Goal: Information Seeking & Learning: Learn about a topic

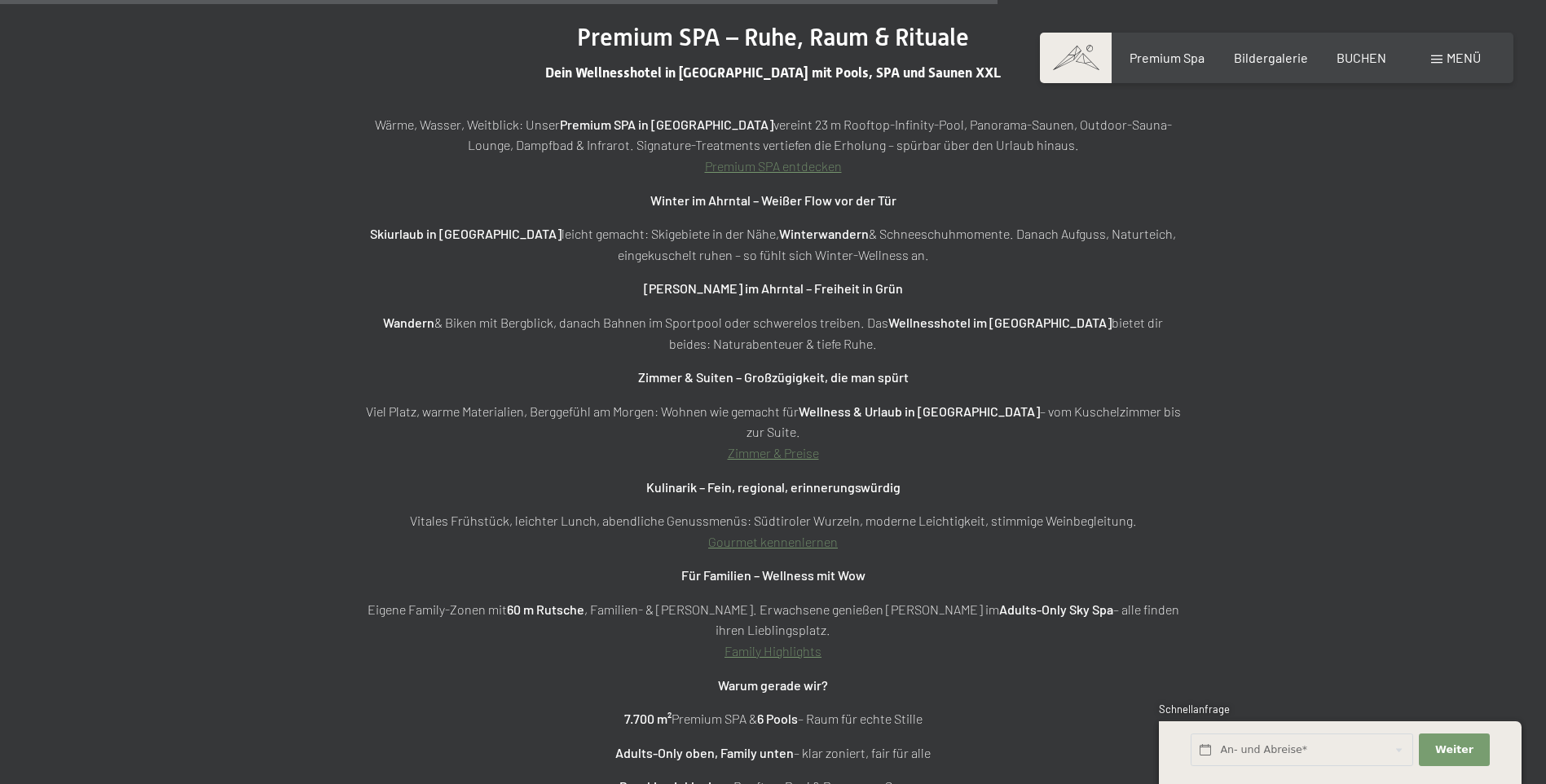
scroll to position [6112, 0]
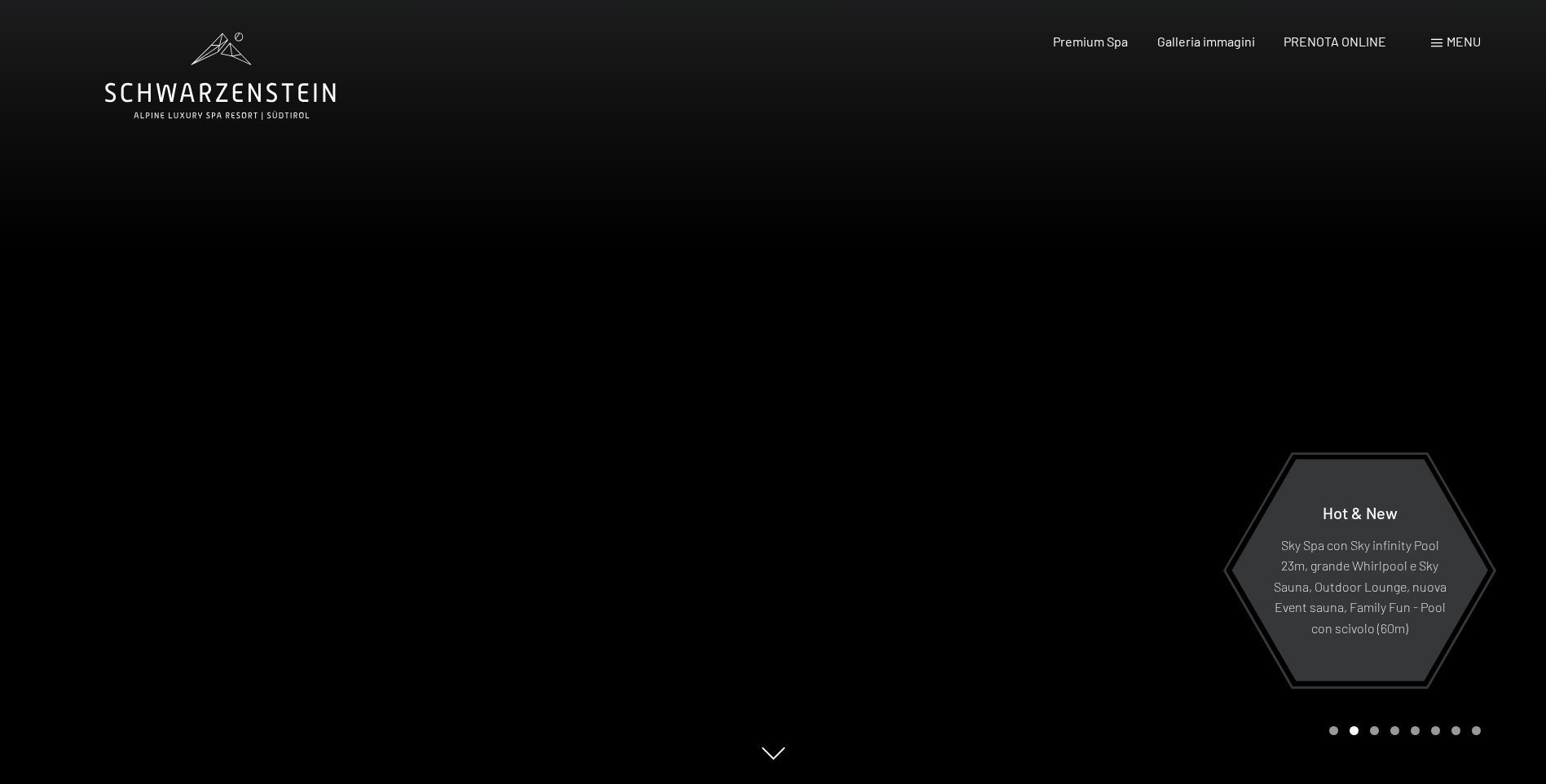
click at [1470, 42] on span "Menu" at bounding box center [1464, 41] width 34 height 15
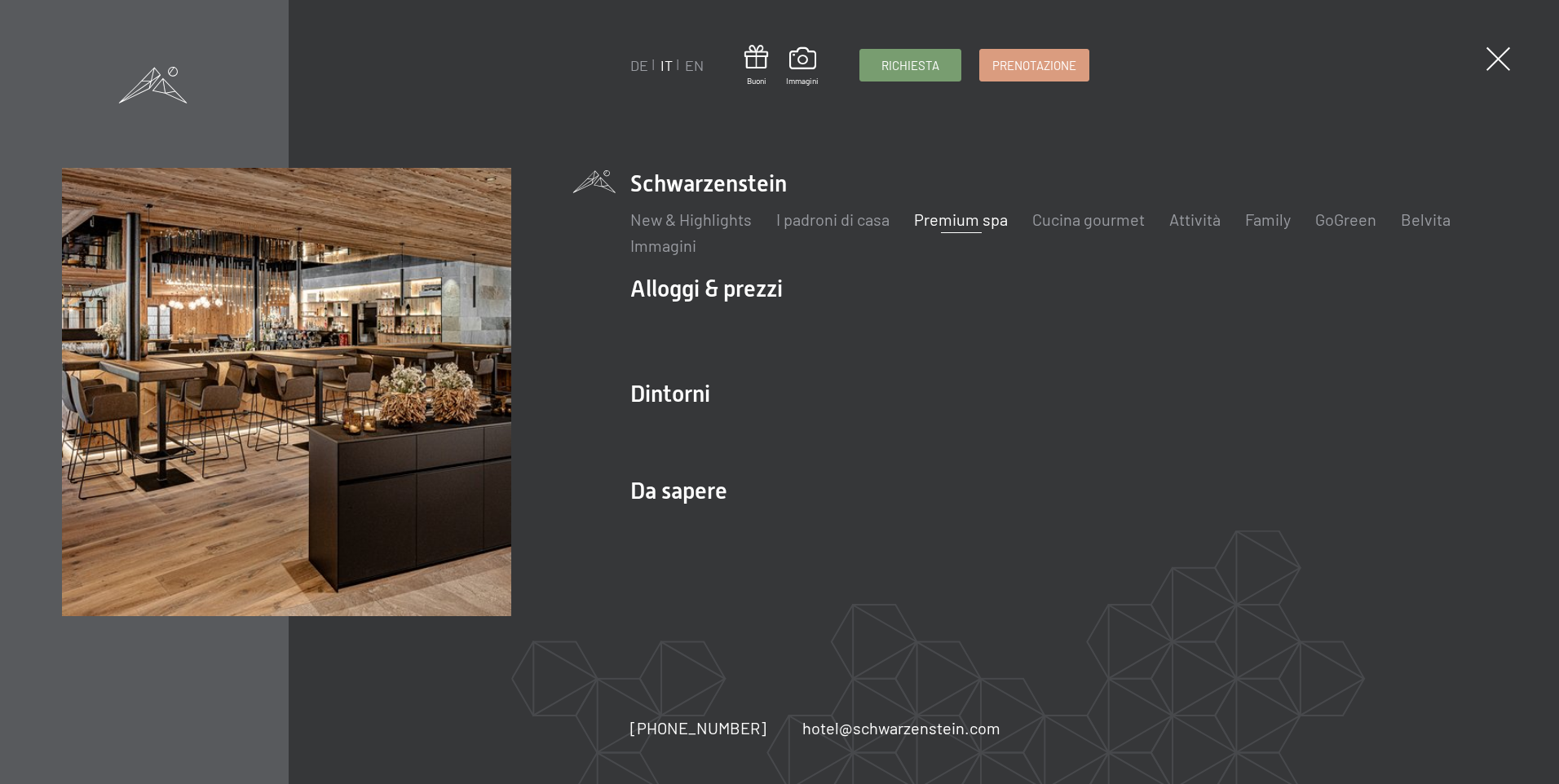
click at [974, 226] on link "Premium spa" at bounding box center [961, 220] width 94 height 20
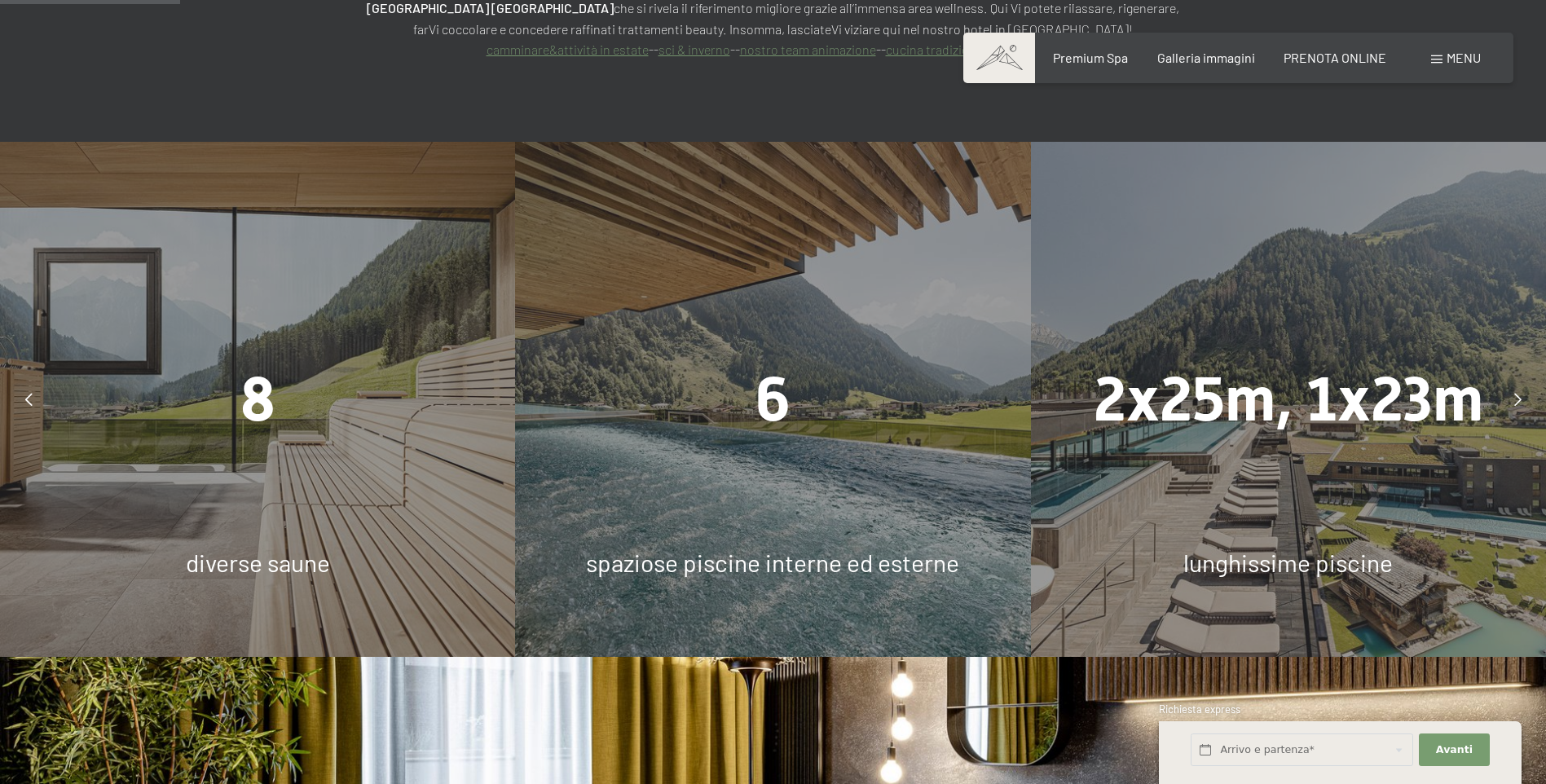
scroll to position [1548, 0]
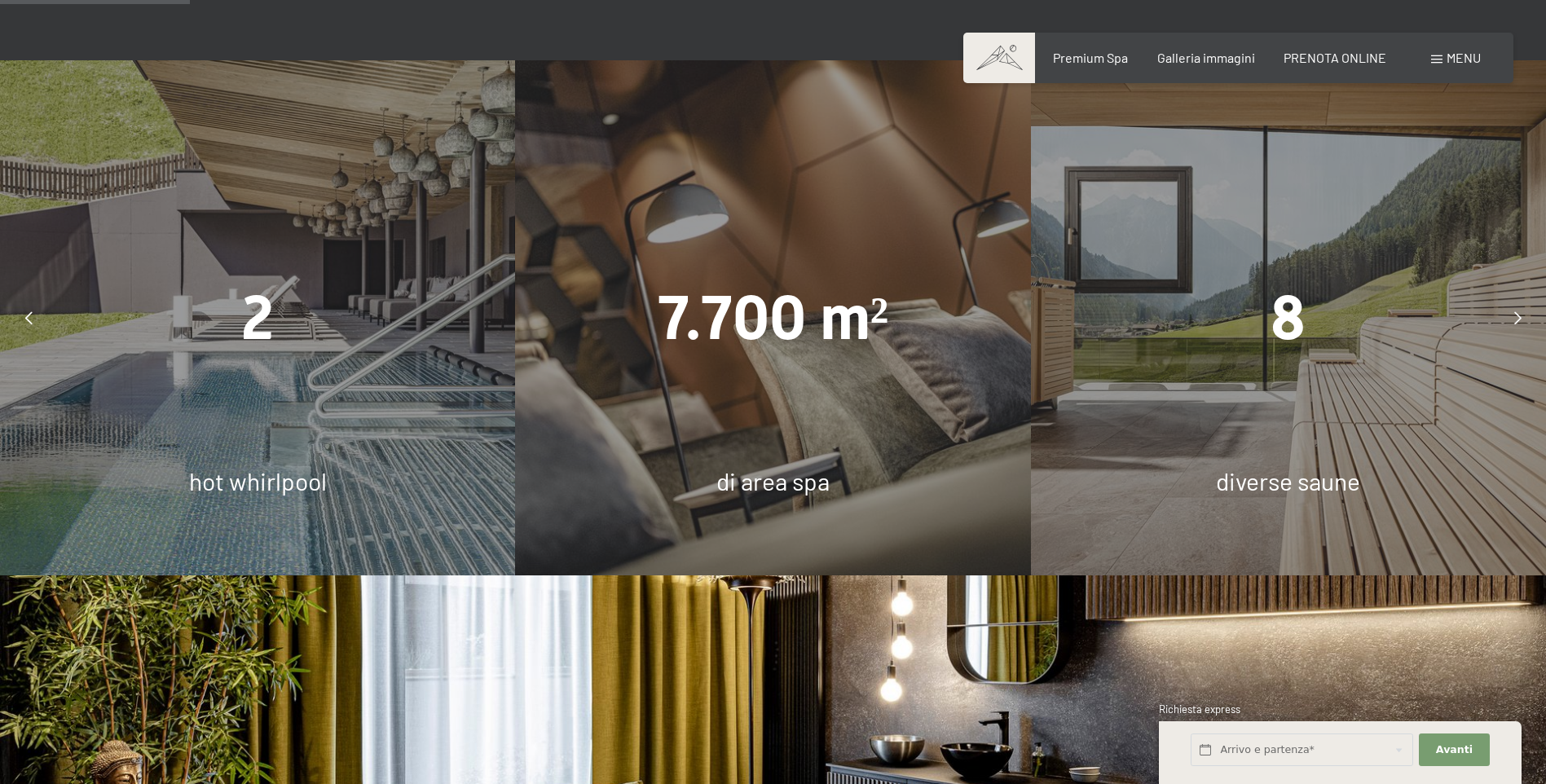
click at [1516, 297] on div at bounding box center [1517, 317] width 41 height 41
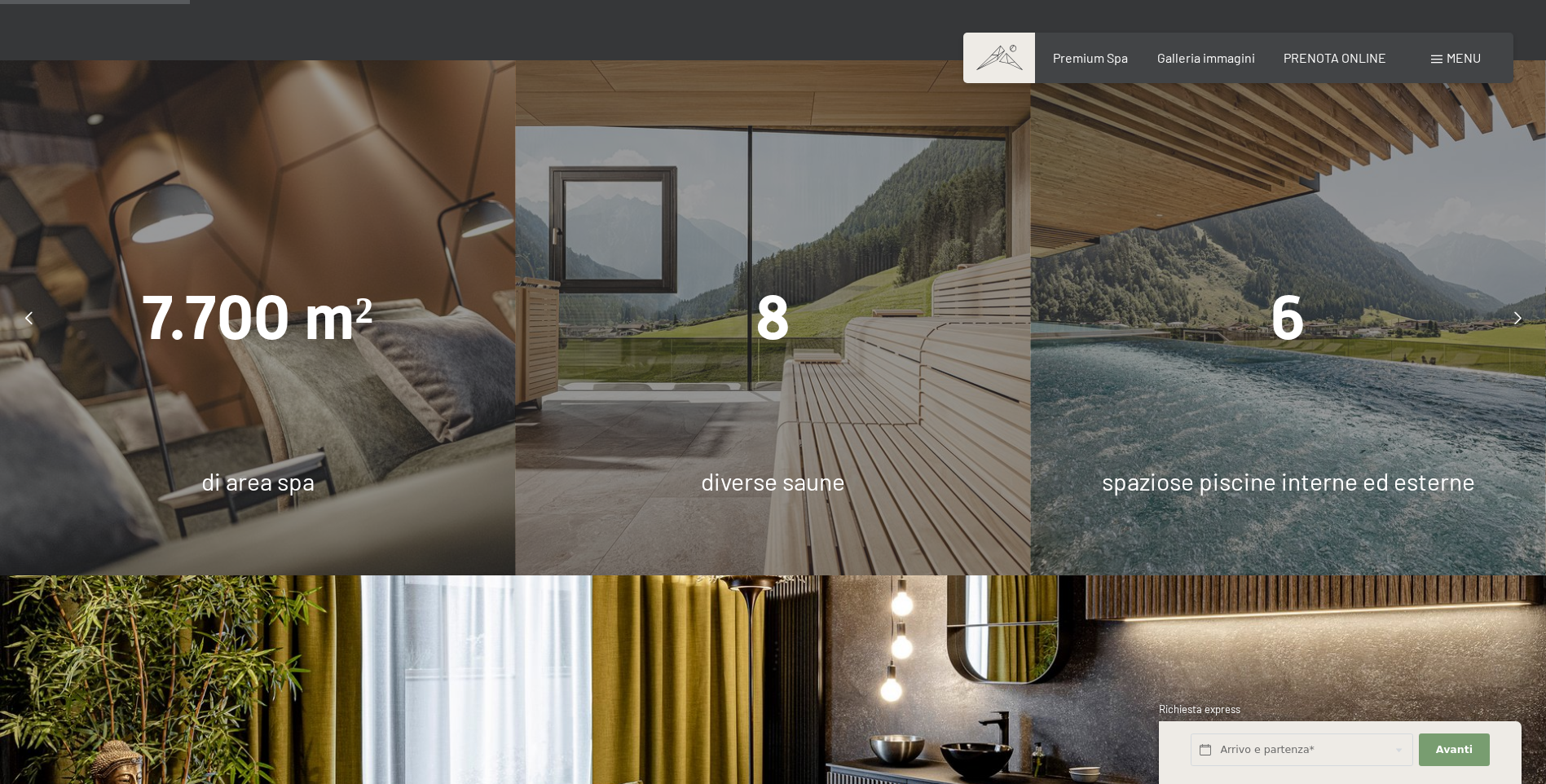
click at [1516, 297] on div at bounding box center [1517, 317] width 41 height 41
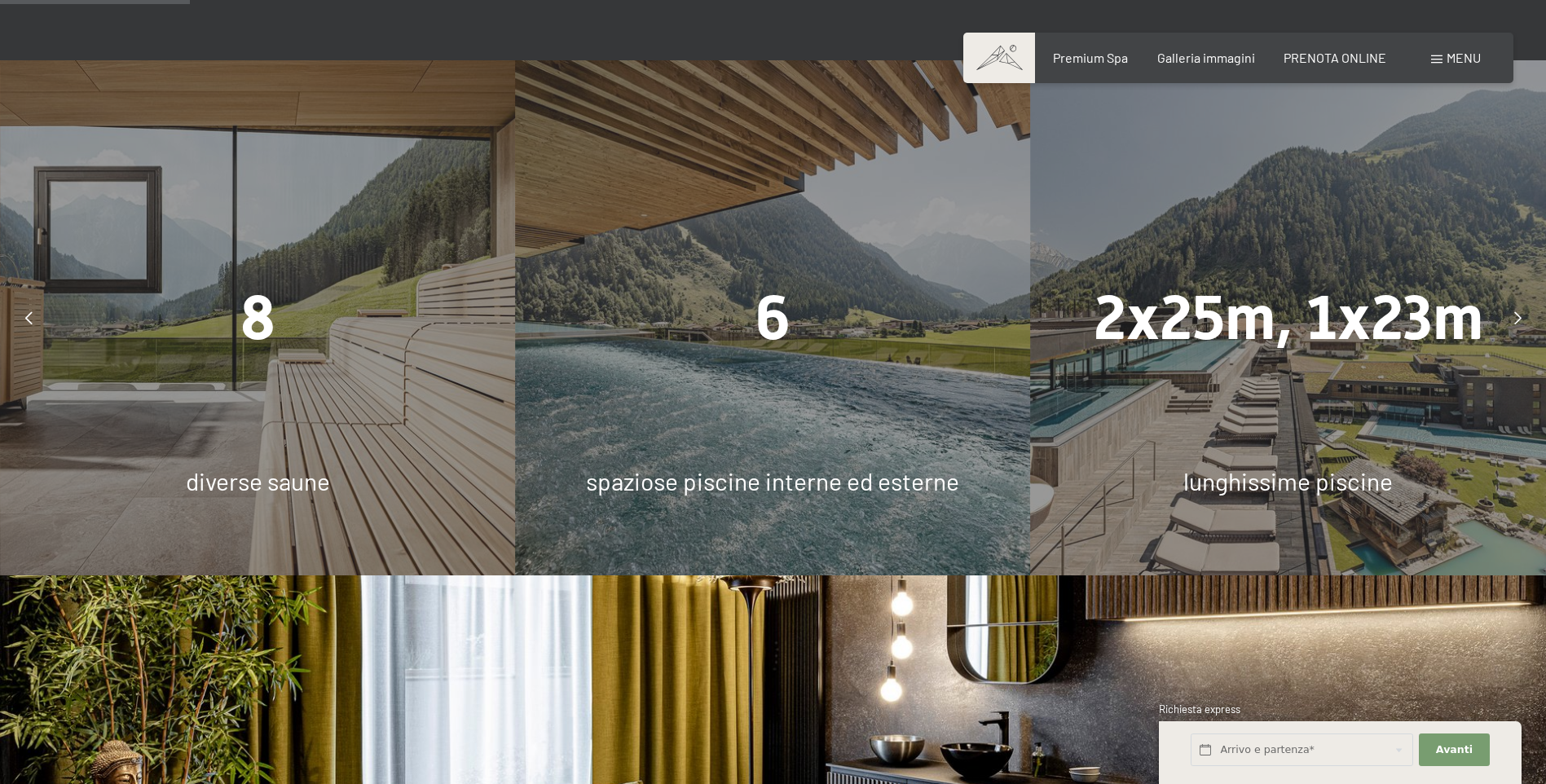
click at [873, 275] on div "6" at bounding box center [773, 318] width 515 height 86
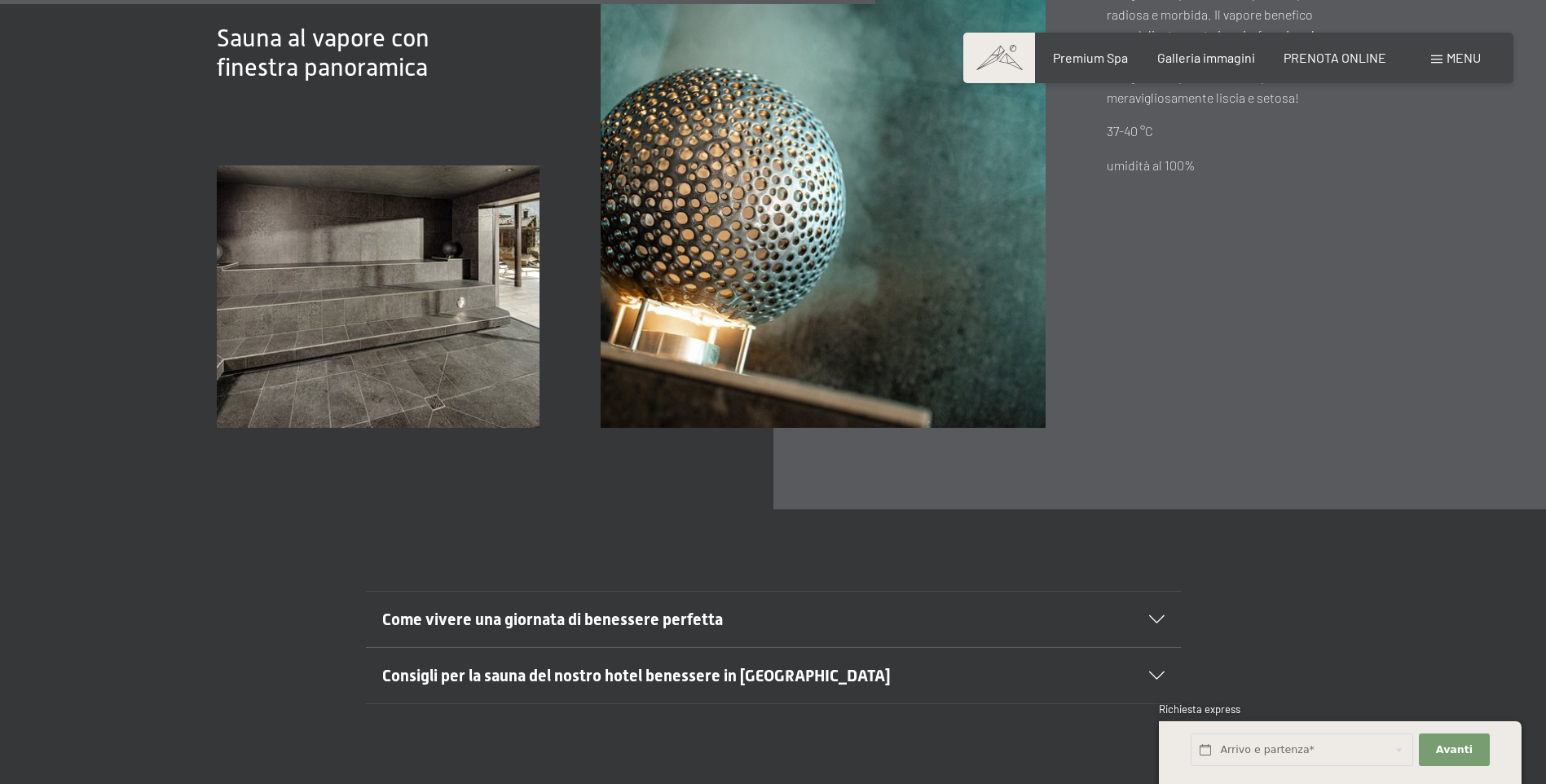
scroll to position [6112, 0]
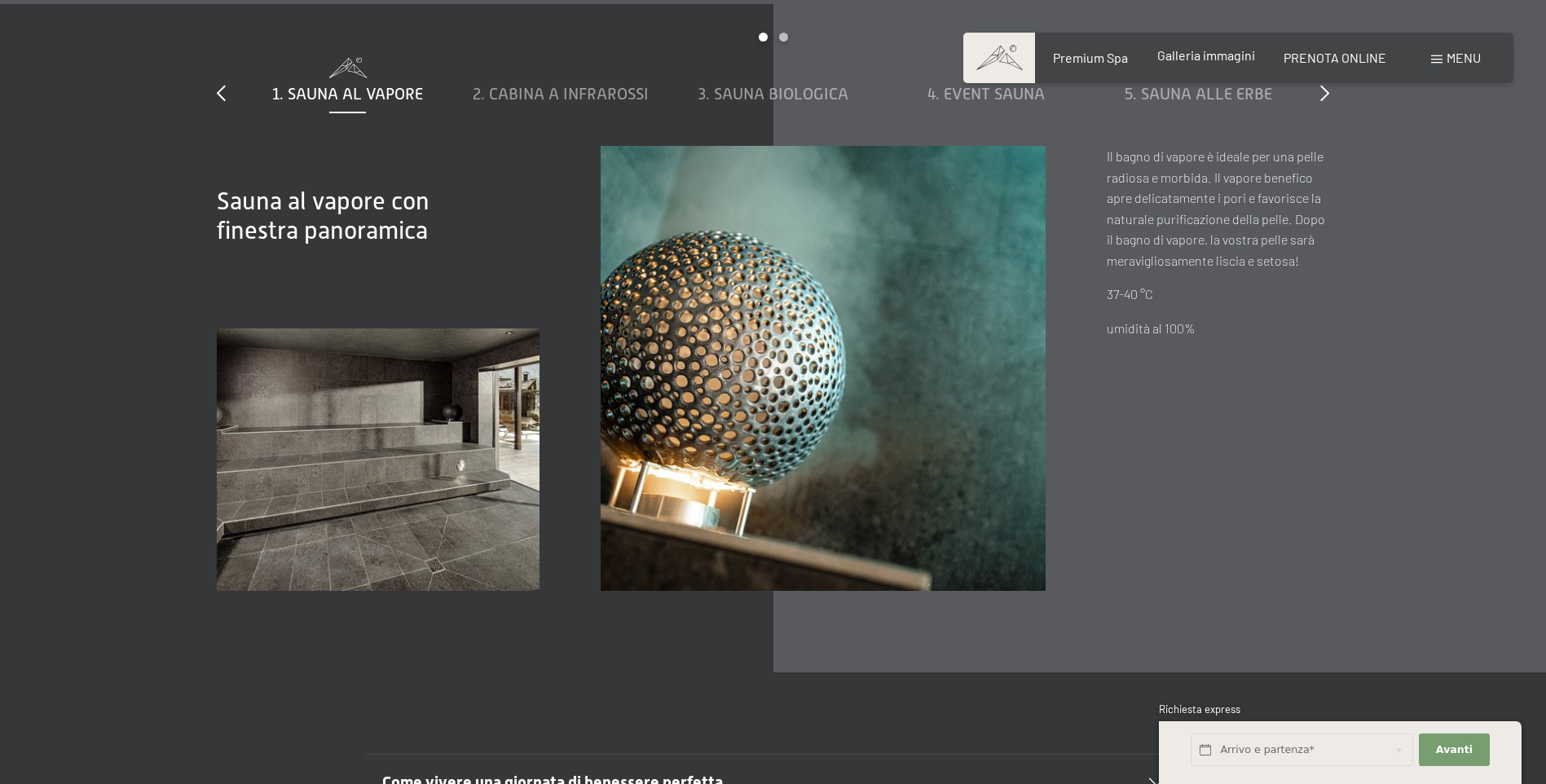
click at [1208, 50] on span "Galleria immagini" at bounding box center [1207, 55] width 98 height 15
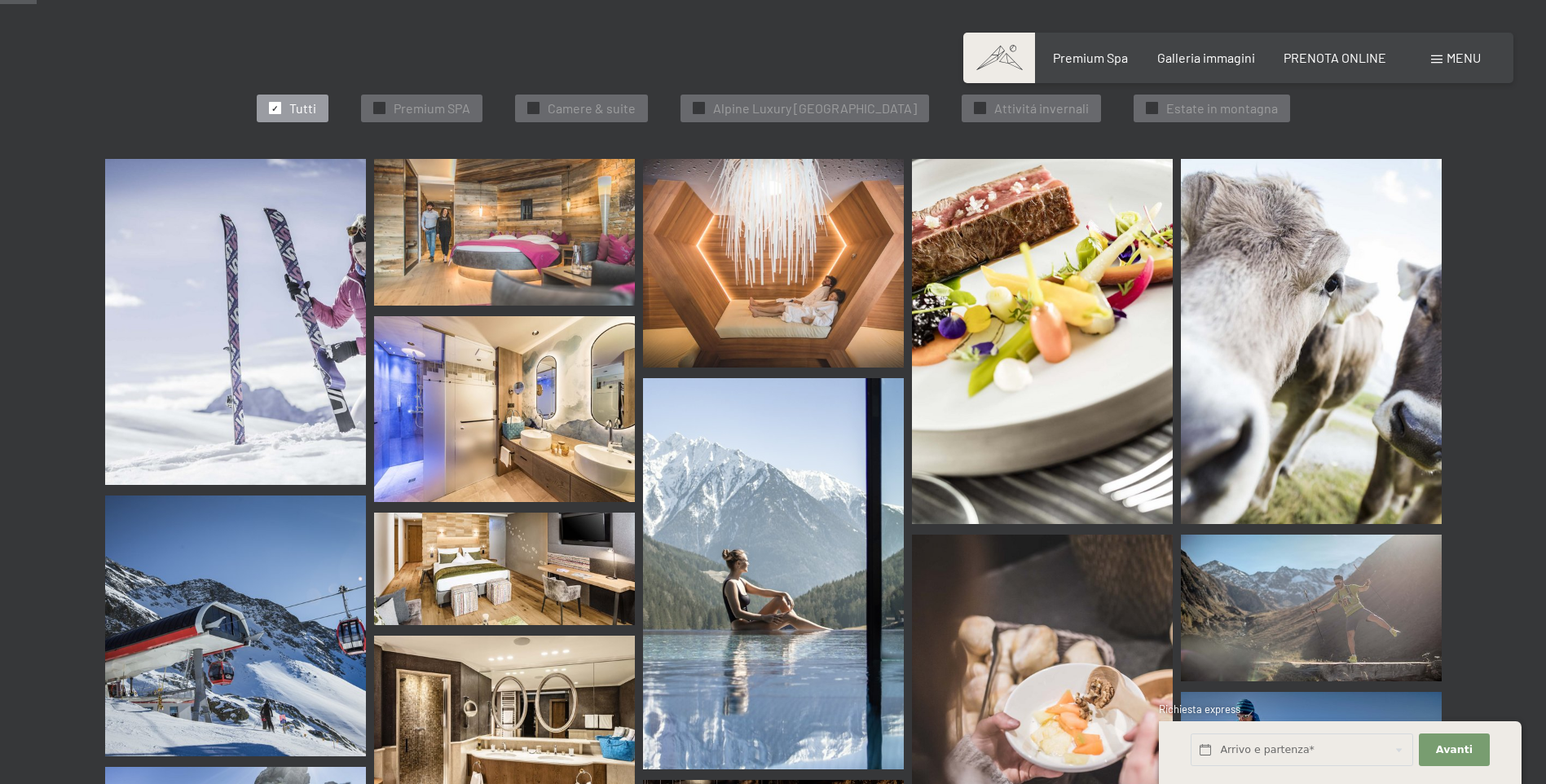
scroll to position [489, 0]
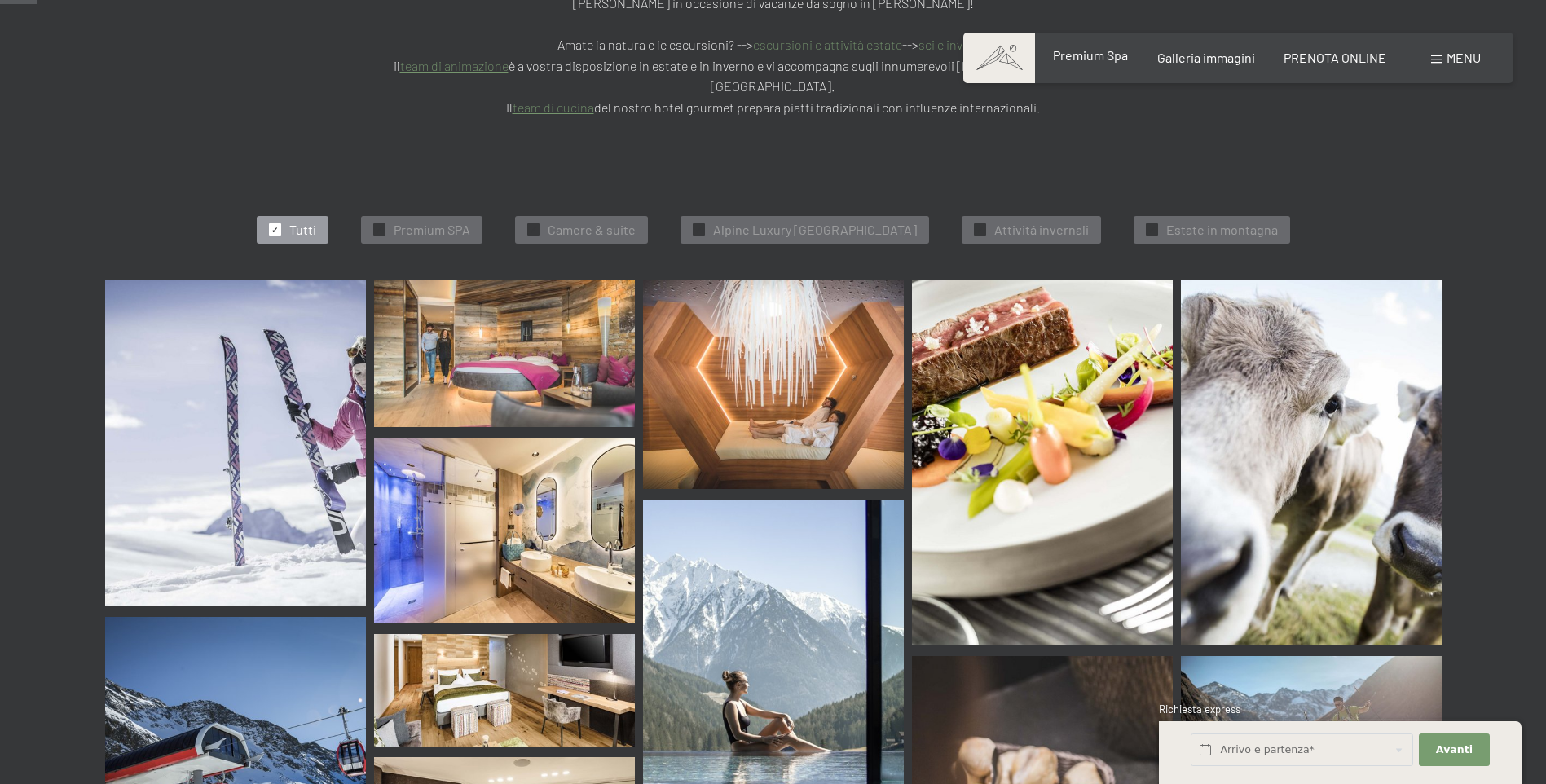
click at [1082, 61] on span "Premium Spa" at bounding box center [1090, 55] width 75 height 15
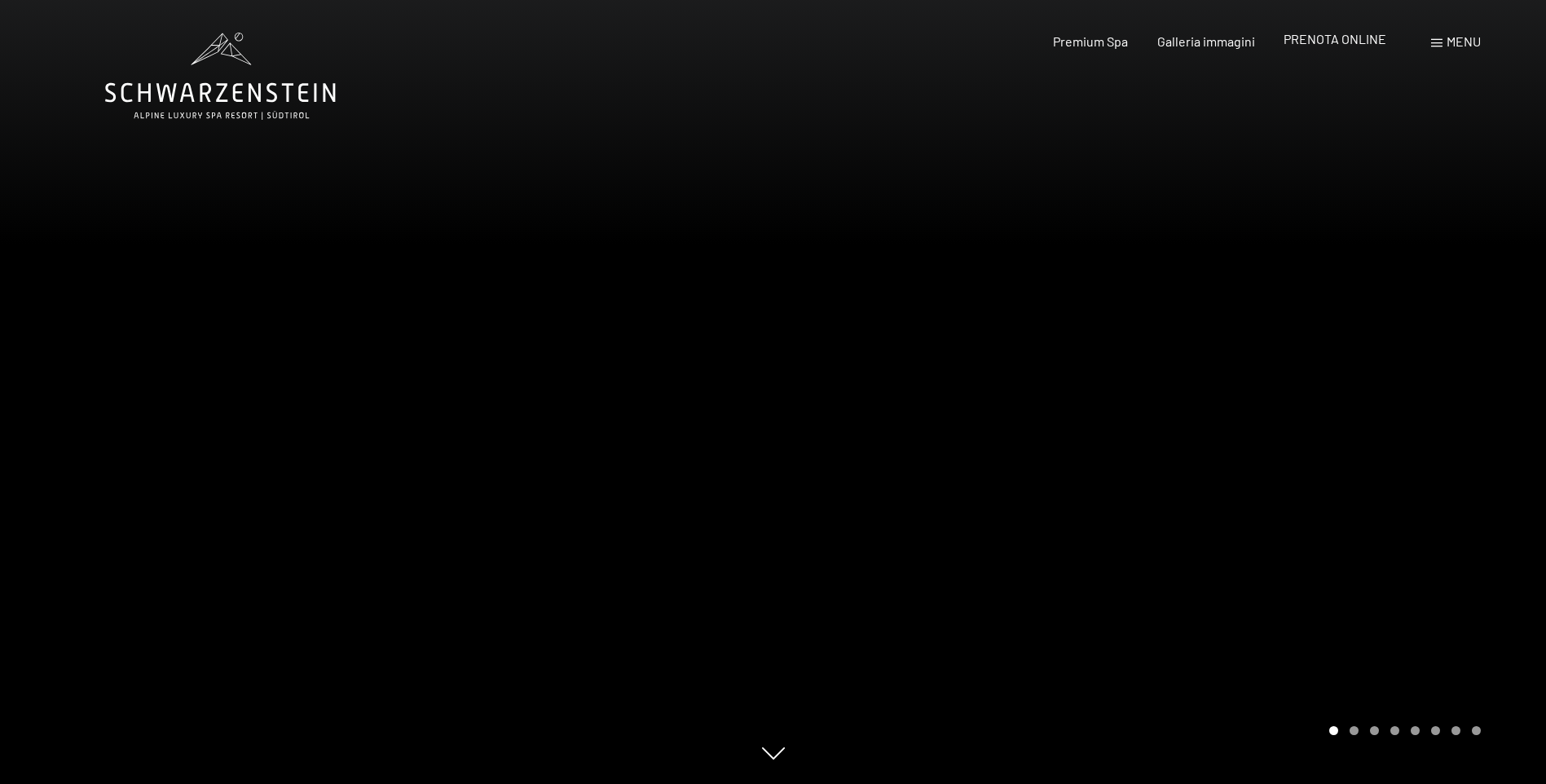
click at [1319, 37] on span "PRENOTA ONLINE" at bounding box center [1335, 38] width 103 height 15
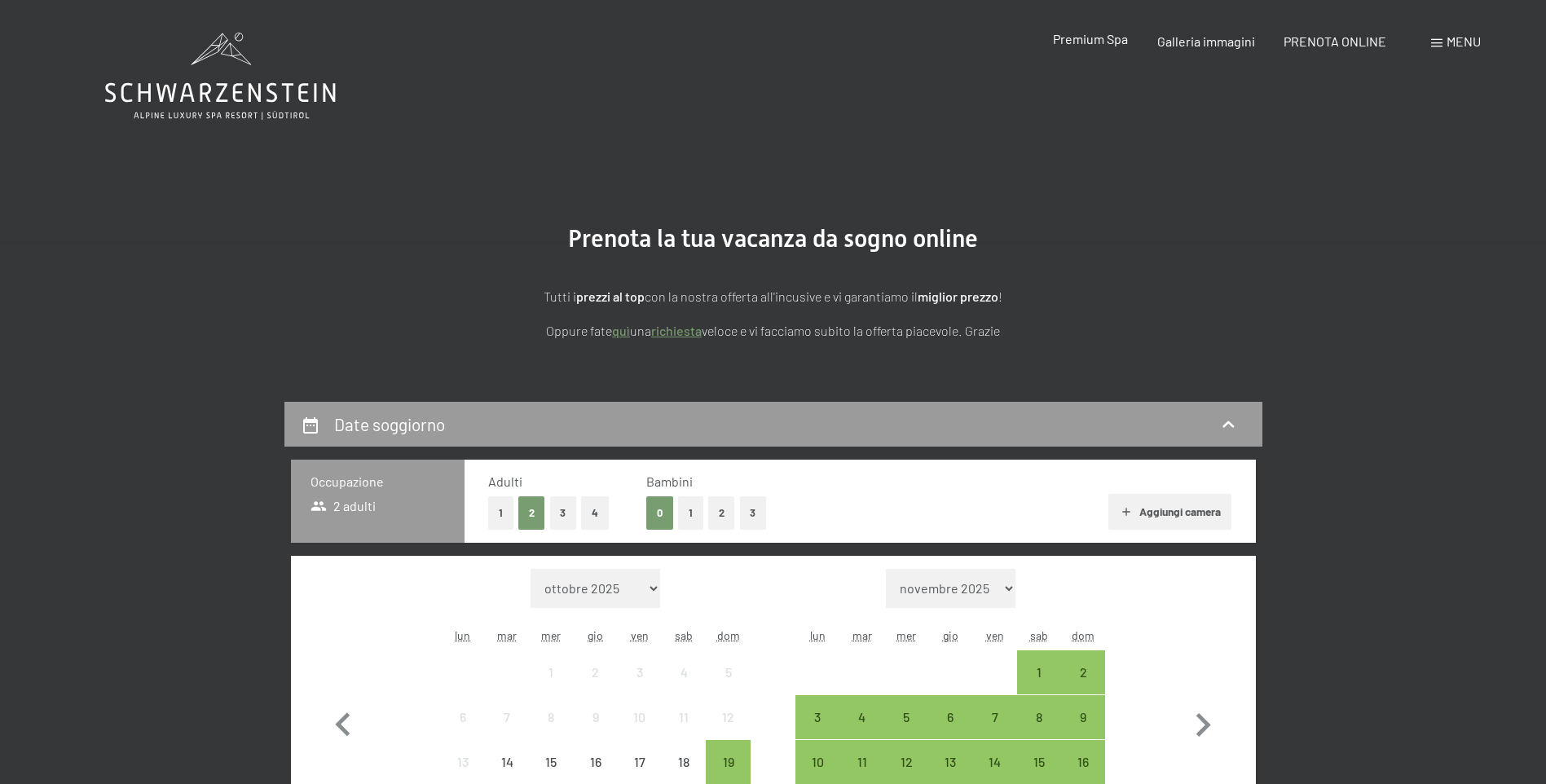
click at [1118, 31] on span "Premium Spa" at bounding box center [1090, 38] width 75 height 15
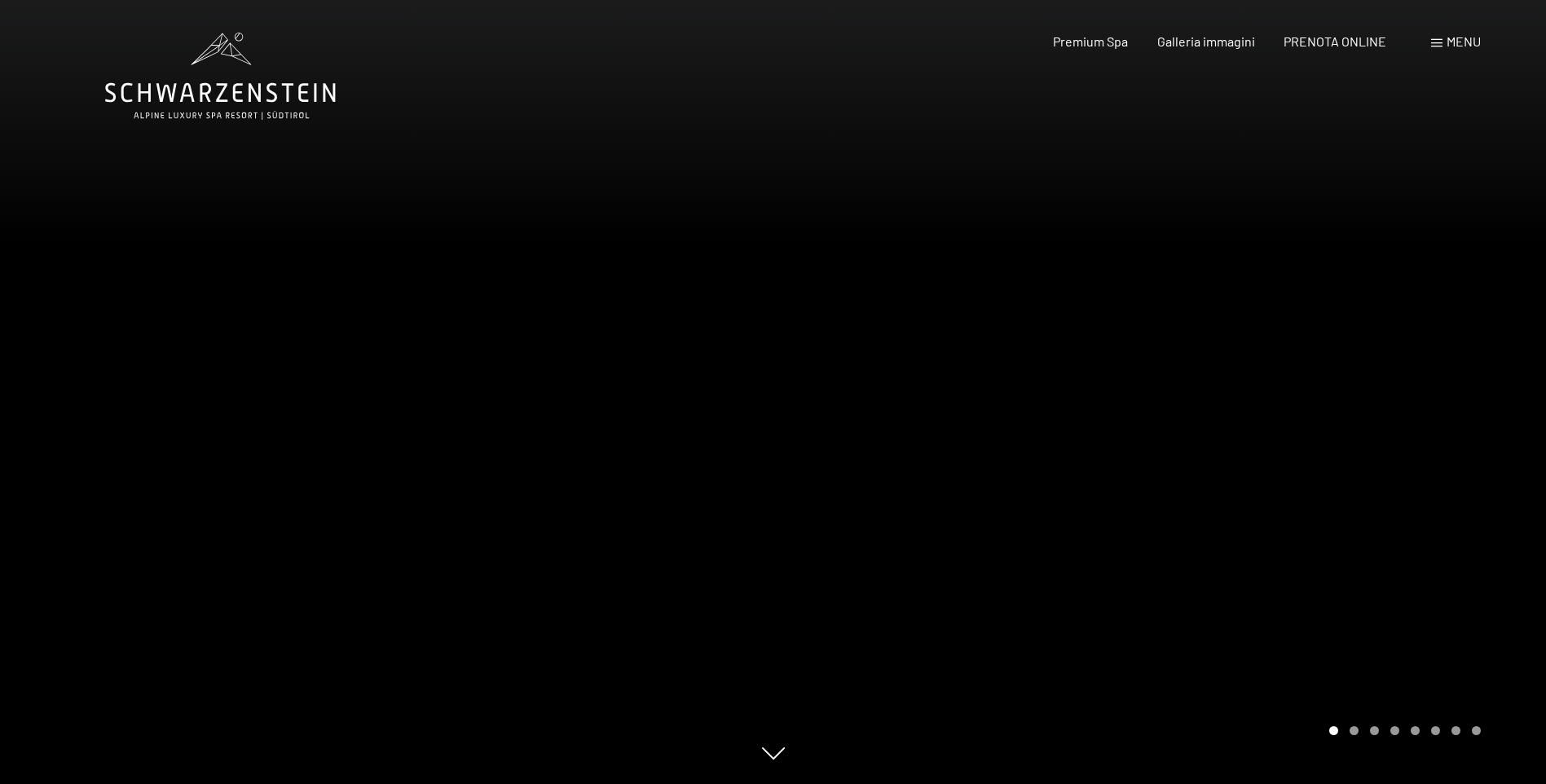
click at [1433, 42] on span at bounding box center [1437, 42] width 12 height 8
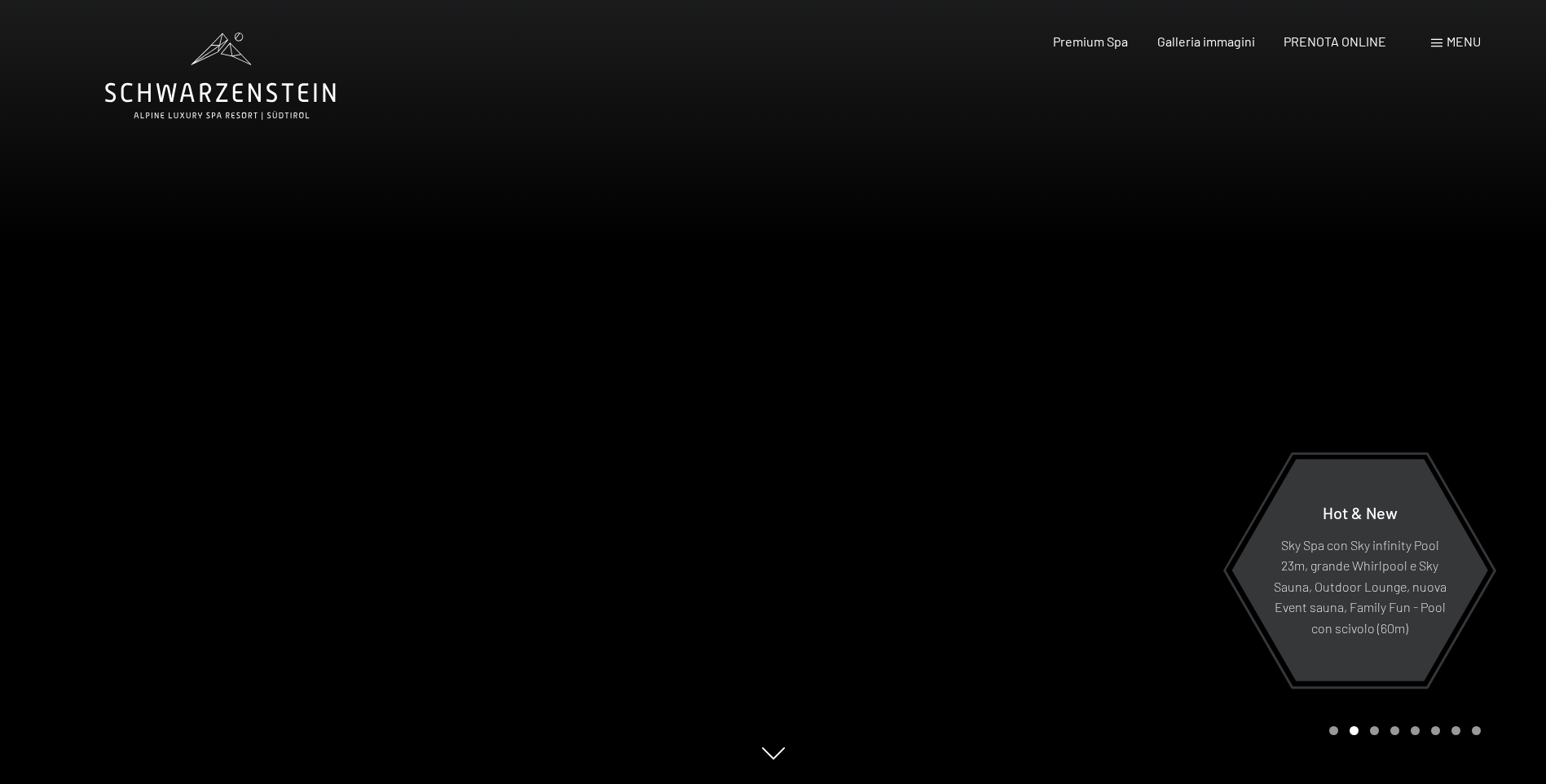
click at [1451, 41] on span "Menu" at bounding box center [1464, 41] width 34 height 15
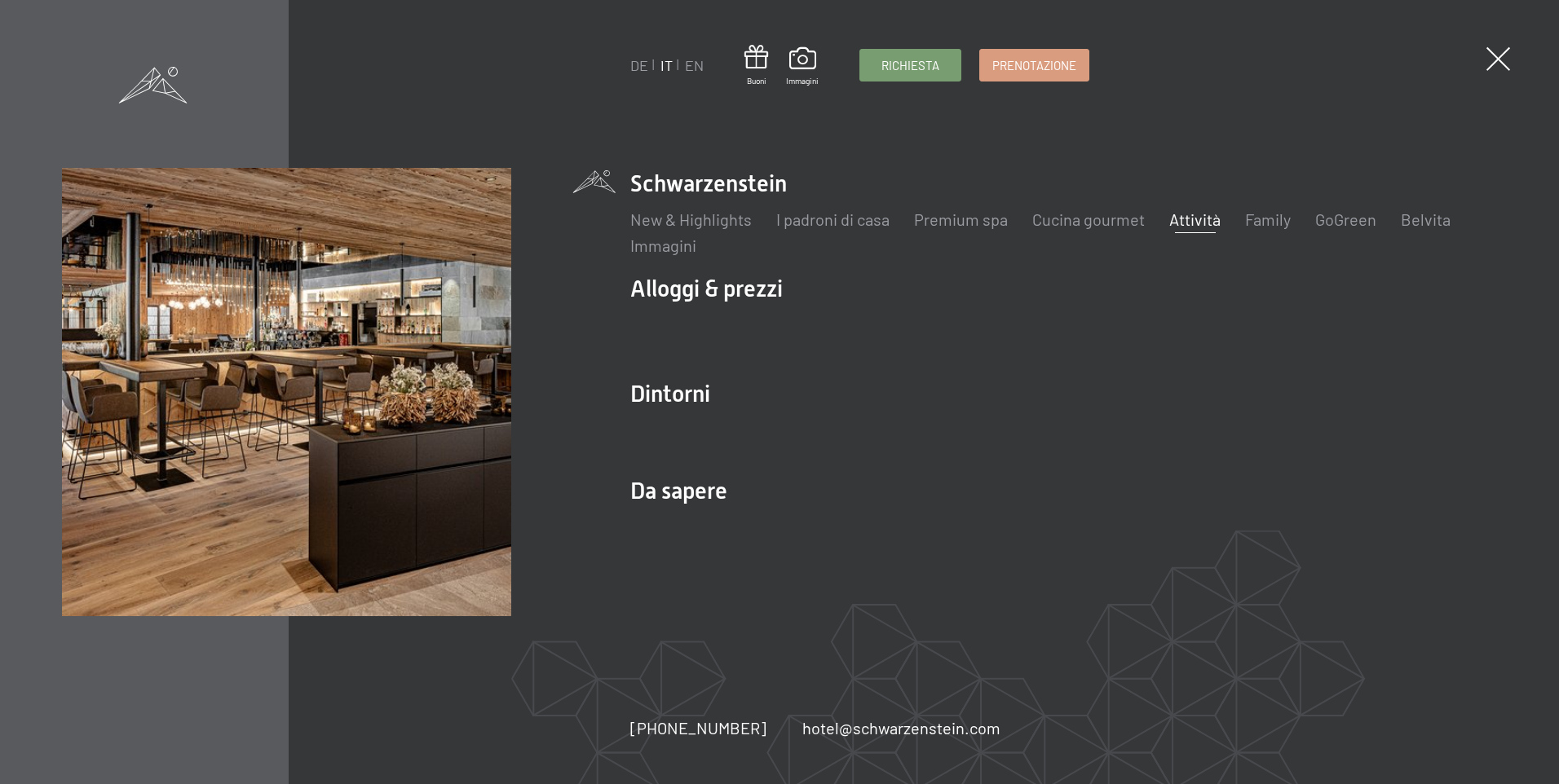
click at [1209, 223] on link "Attività" at bounding box center [1194, 220] width 51 height 20
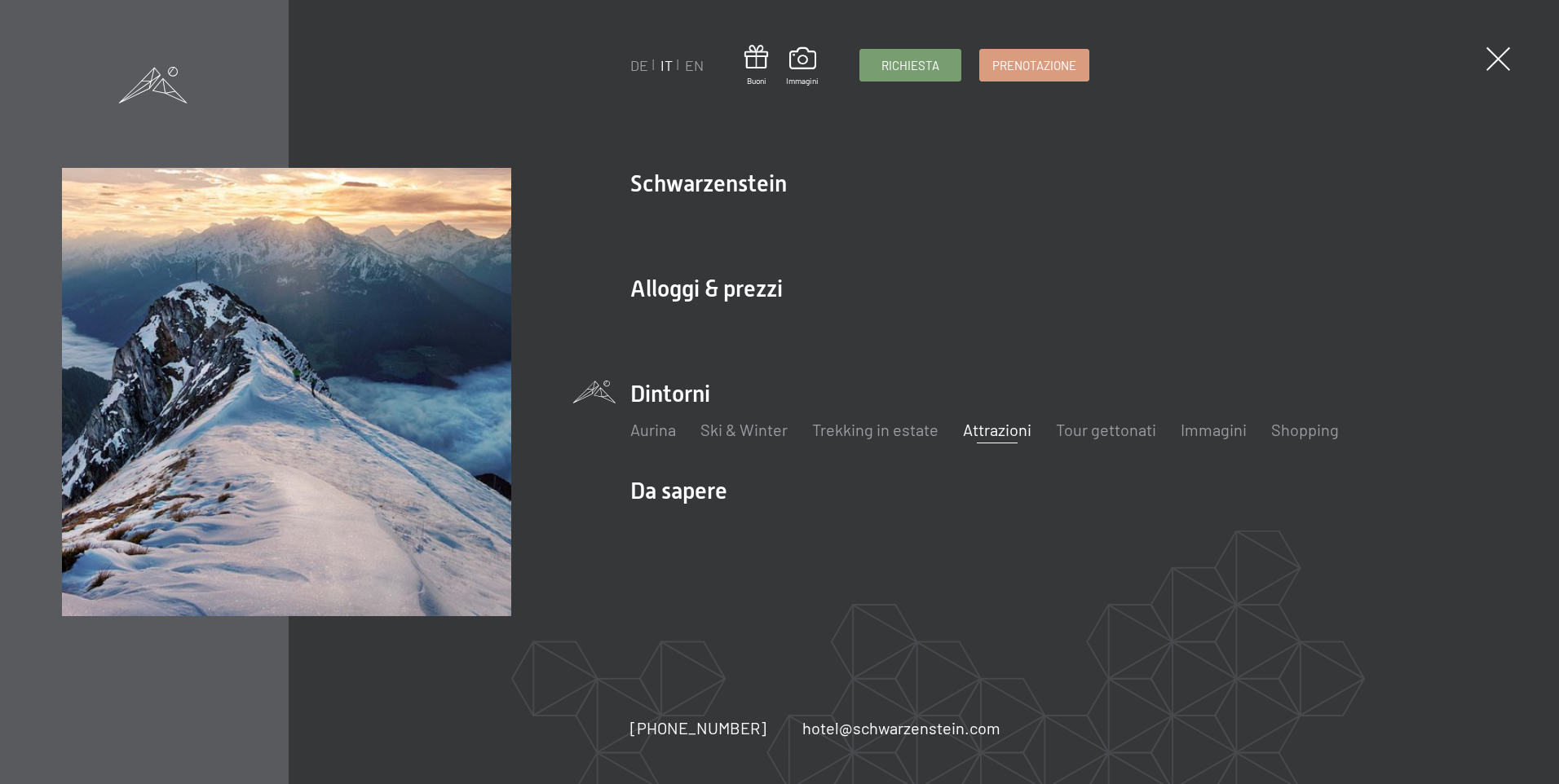
click at [1011, 426] on link "Attrazioni" at bounding box center [997, 429] width 68 height 20
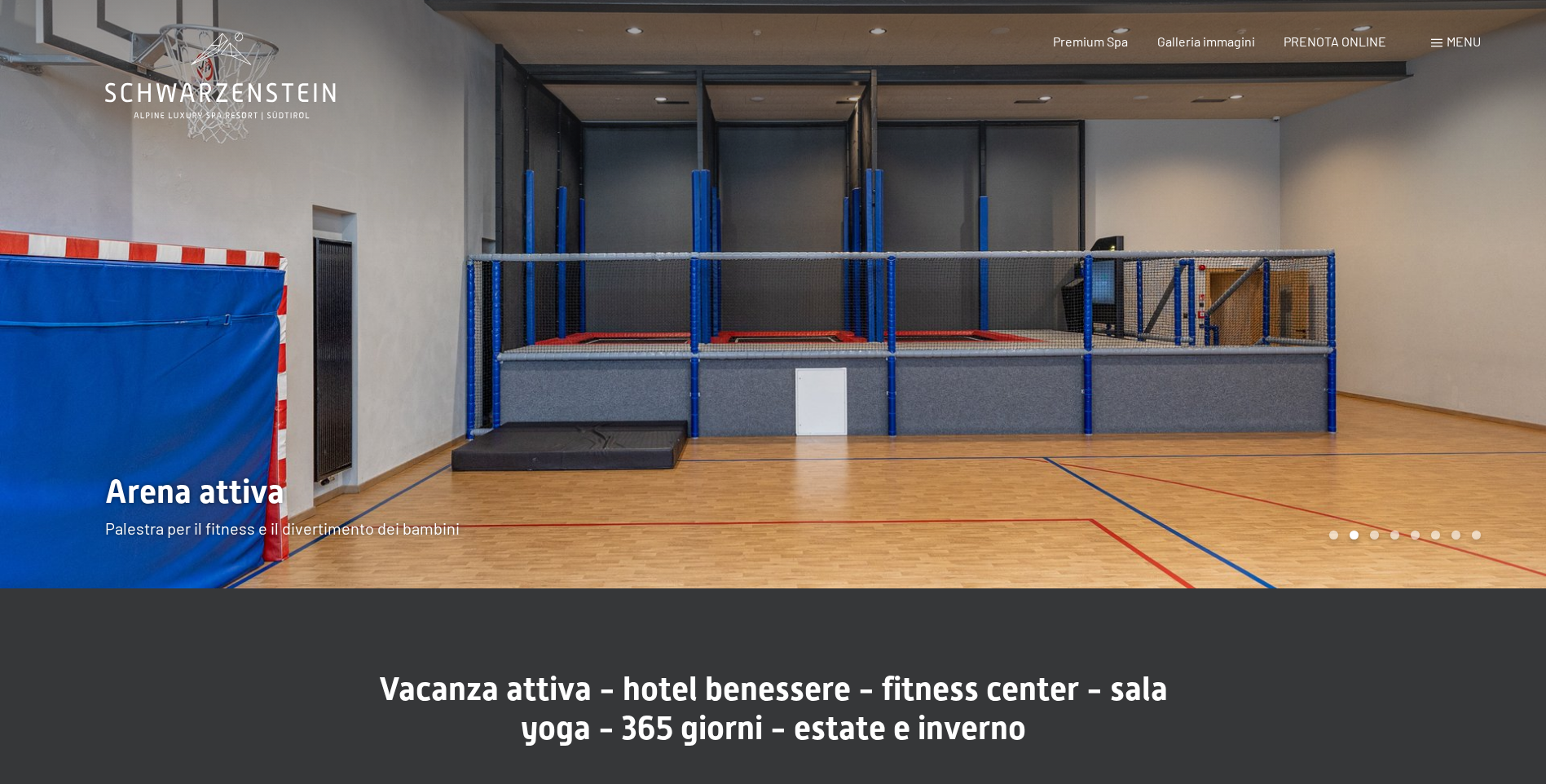
click at [1494, 331] on div at bounding box center [1160, 294] width 773 height 589
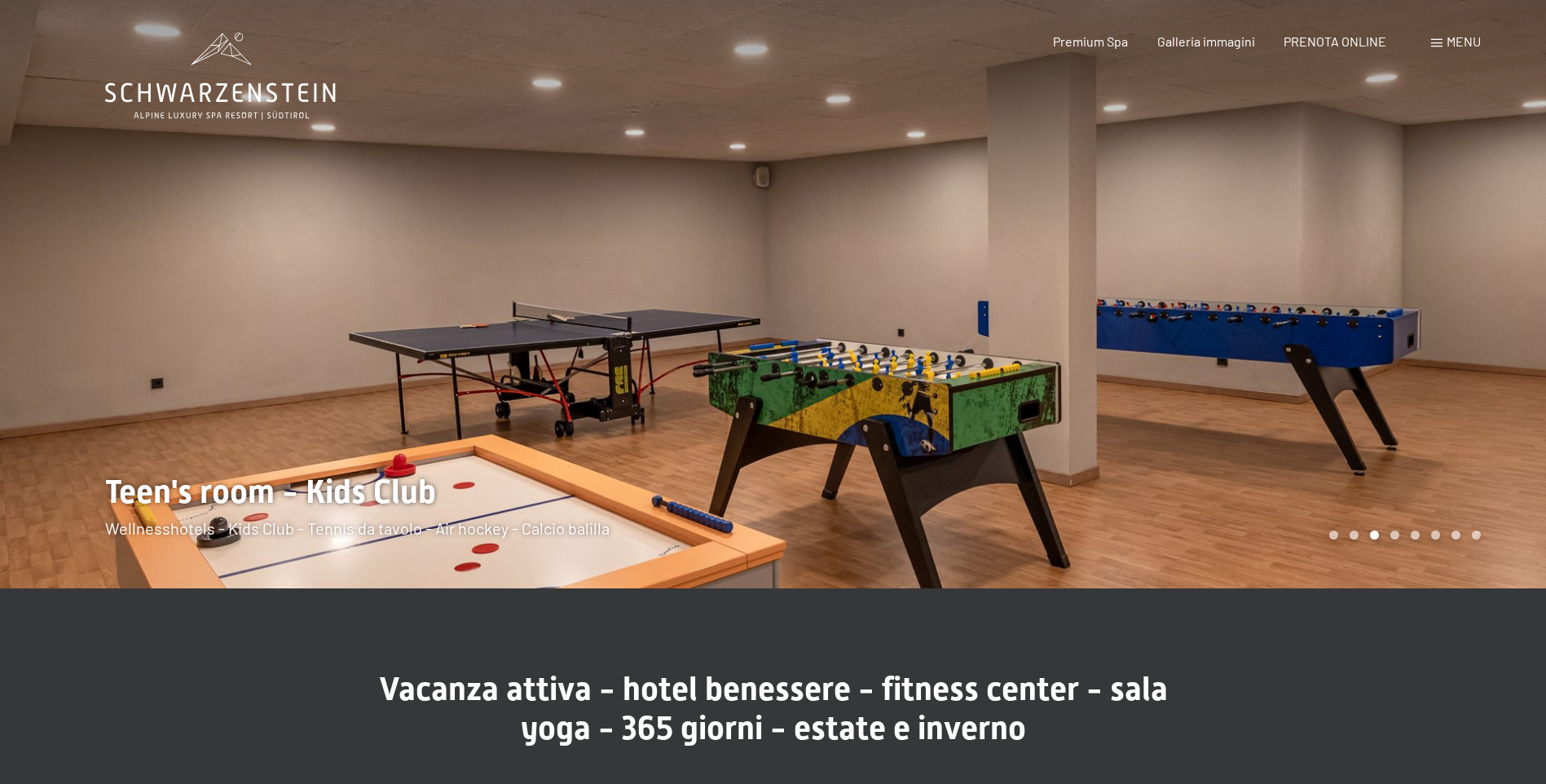
click at [1494, 331] on div at bounding box center [1160, 294] width 773 height 589
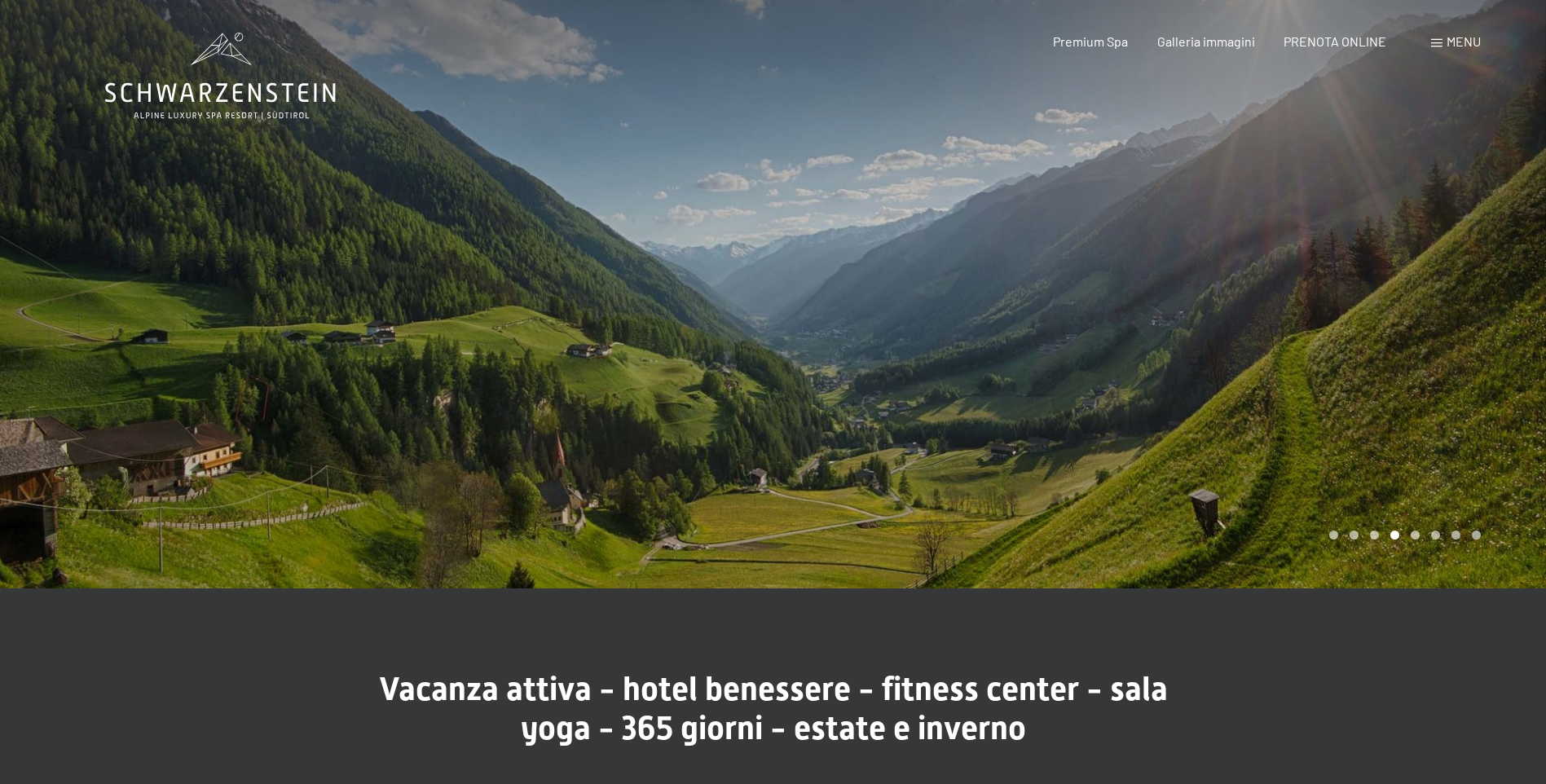
click at [1494, 331] on div at bounding box center [1160, 294] width 773 height 589
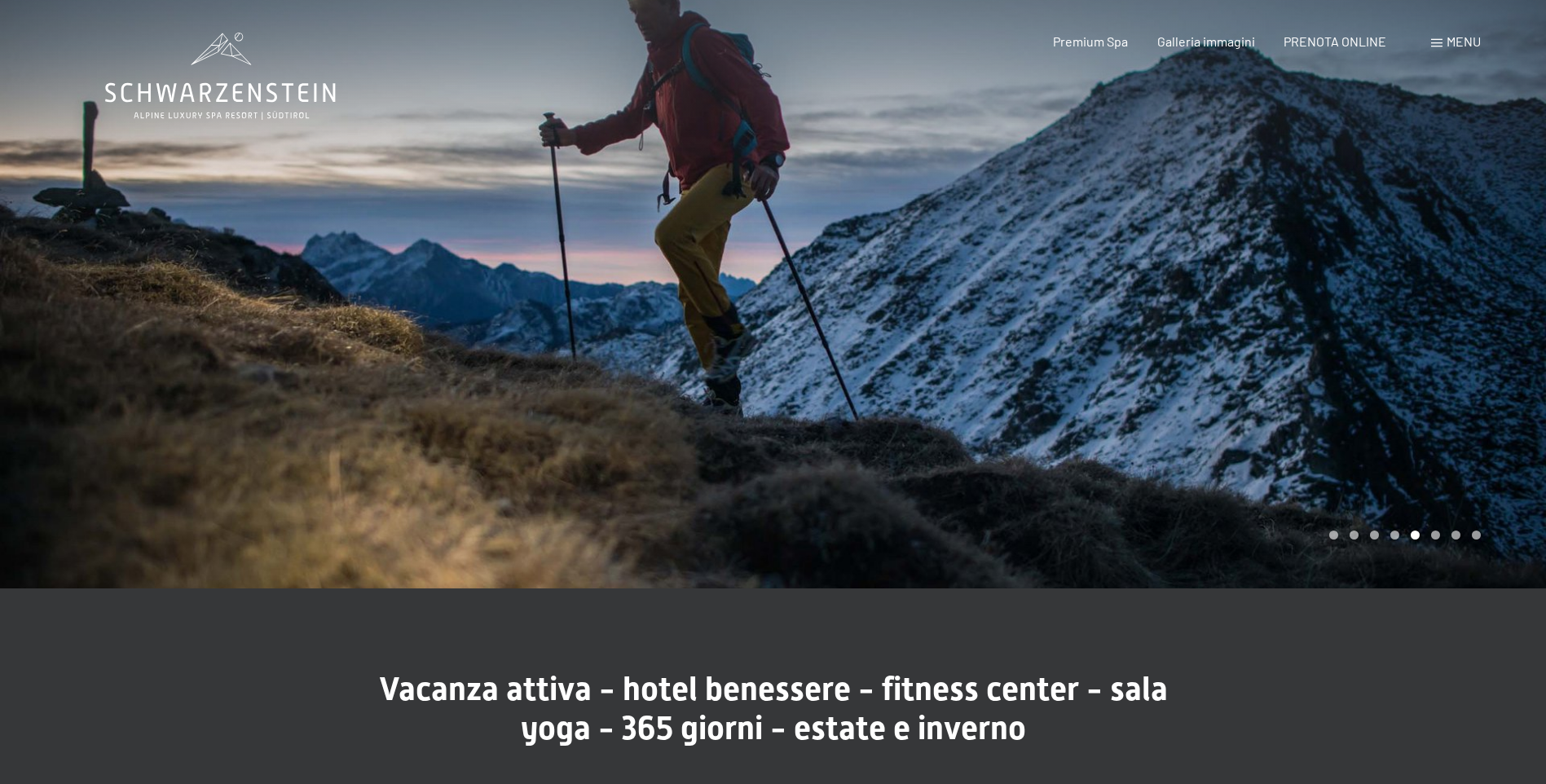
click at [1494, 331] on div at bounding box center [1160, 294] width 773 height 589
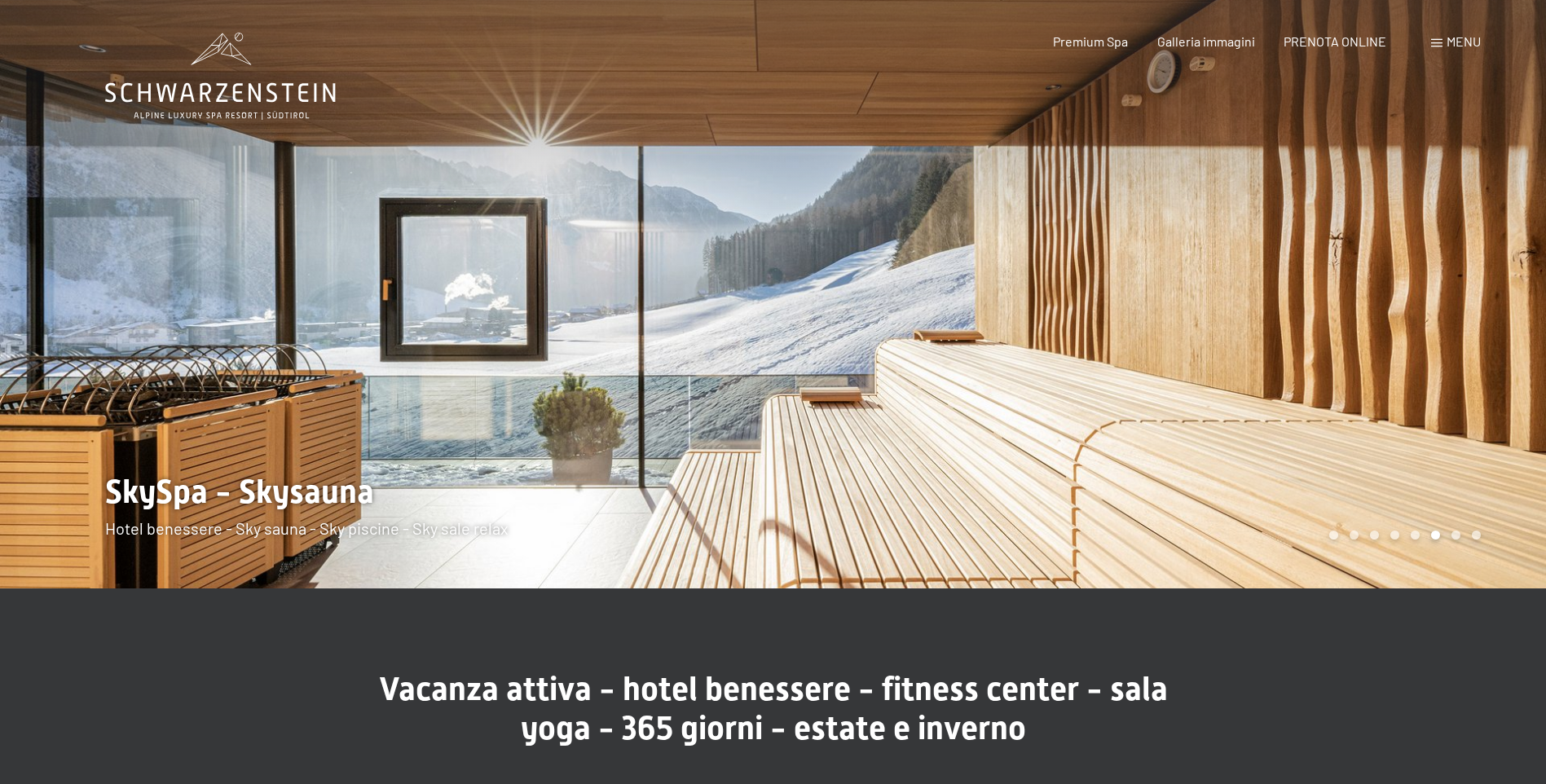
click at [1494, 331] on div at bounding box center [1160, 294] width 773 height 589
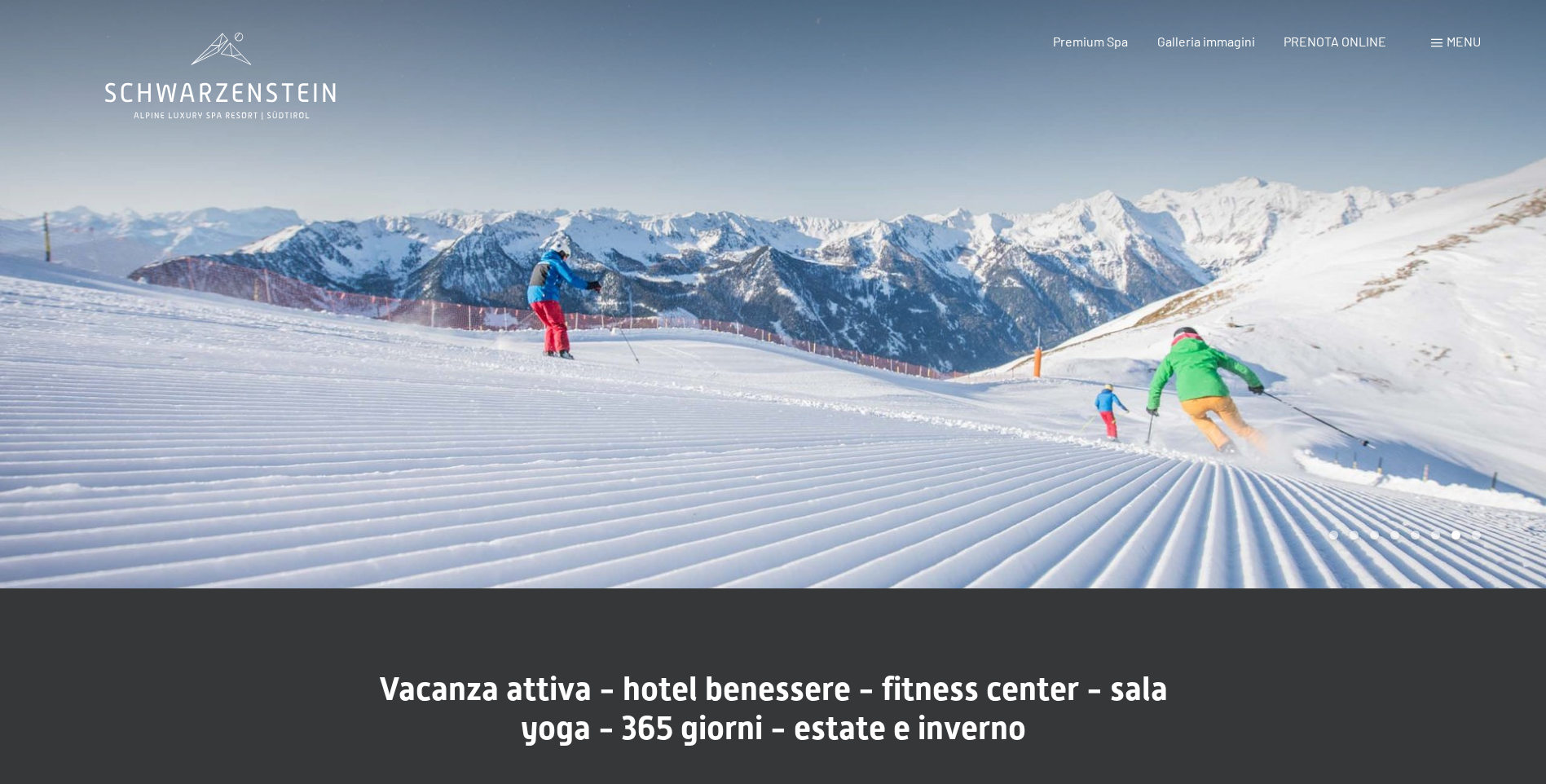
click at [1494, 331] on div at bounding box center [1160, 294] width 773 height 589
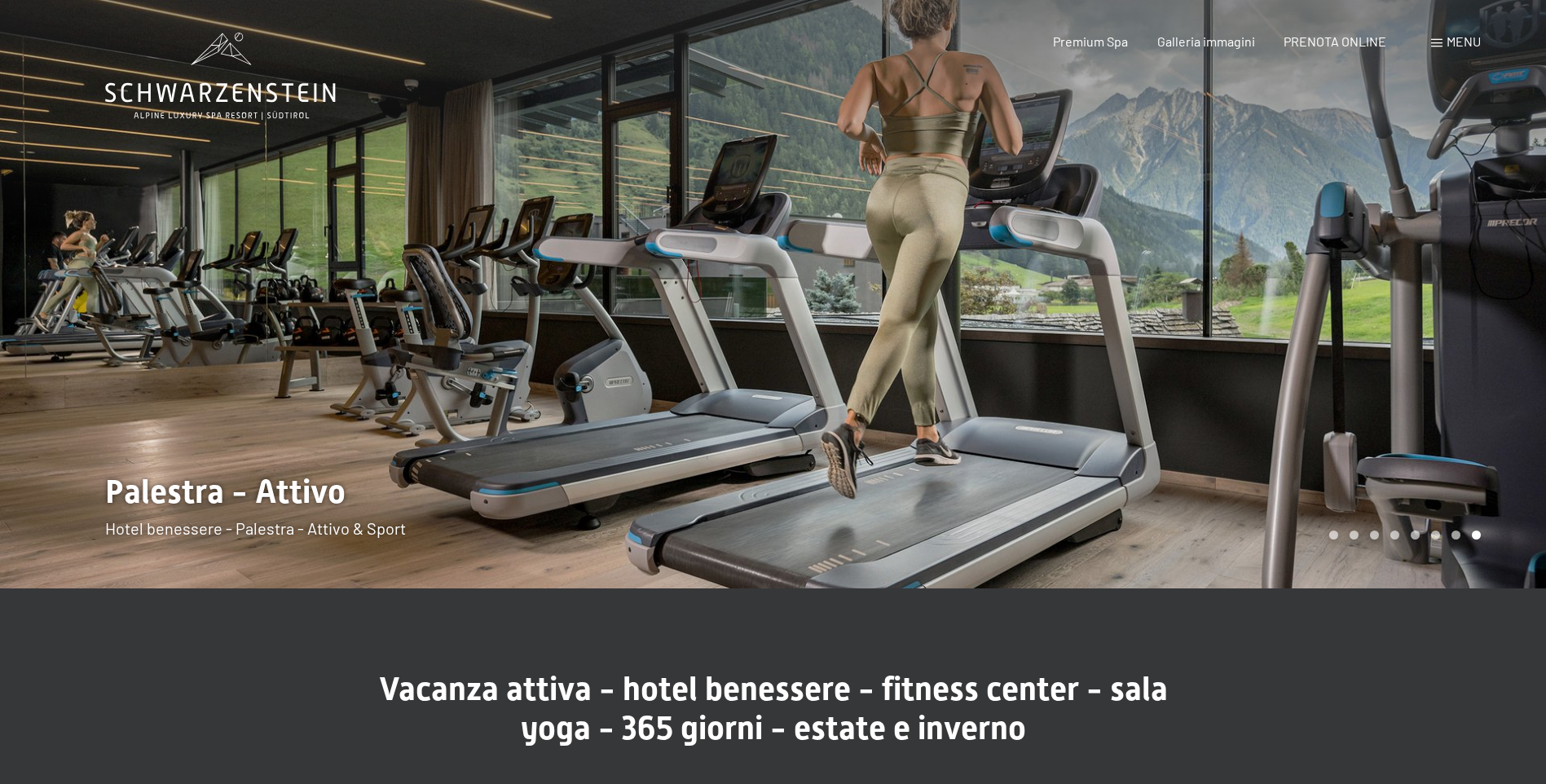
click at [1468, 341] on div at bounding box center [1160, 294] width 773 height 589
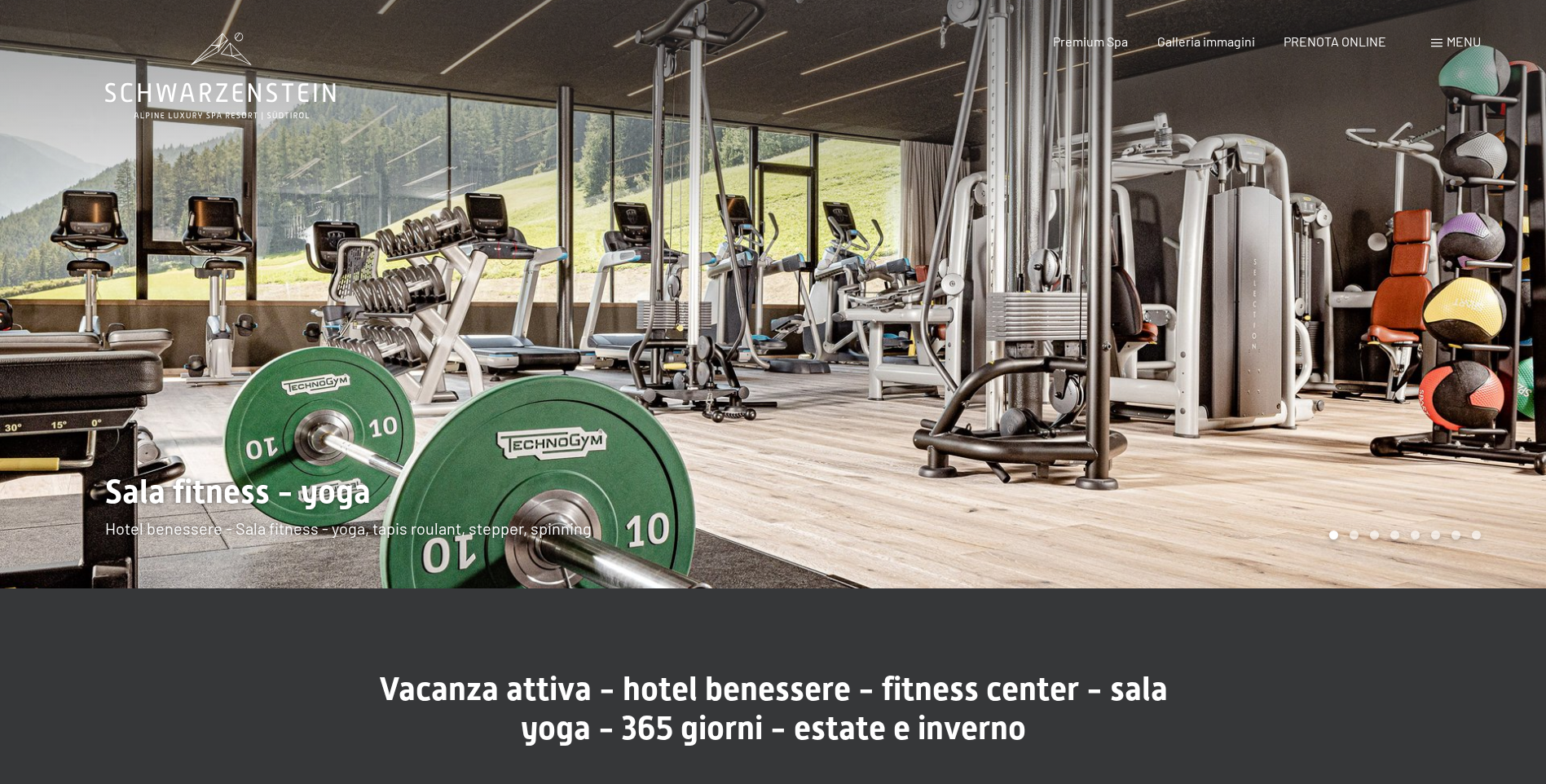
click at [1468, 341] on div at bounding box center [1160, 294] width 773 height 589
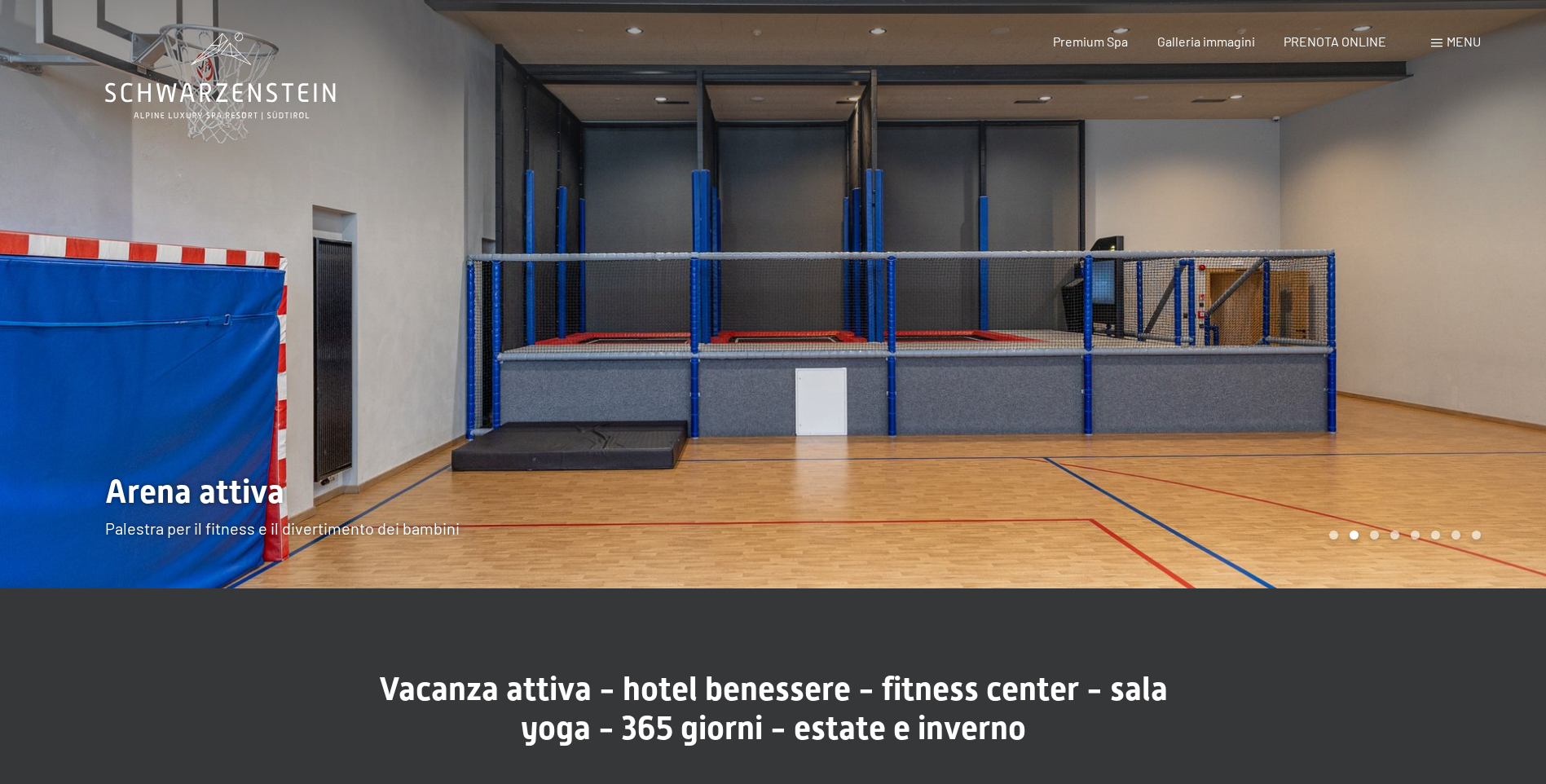
click at [1468, 341] on div at bounding box center [1160, 294] width 773 height 589
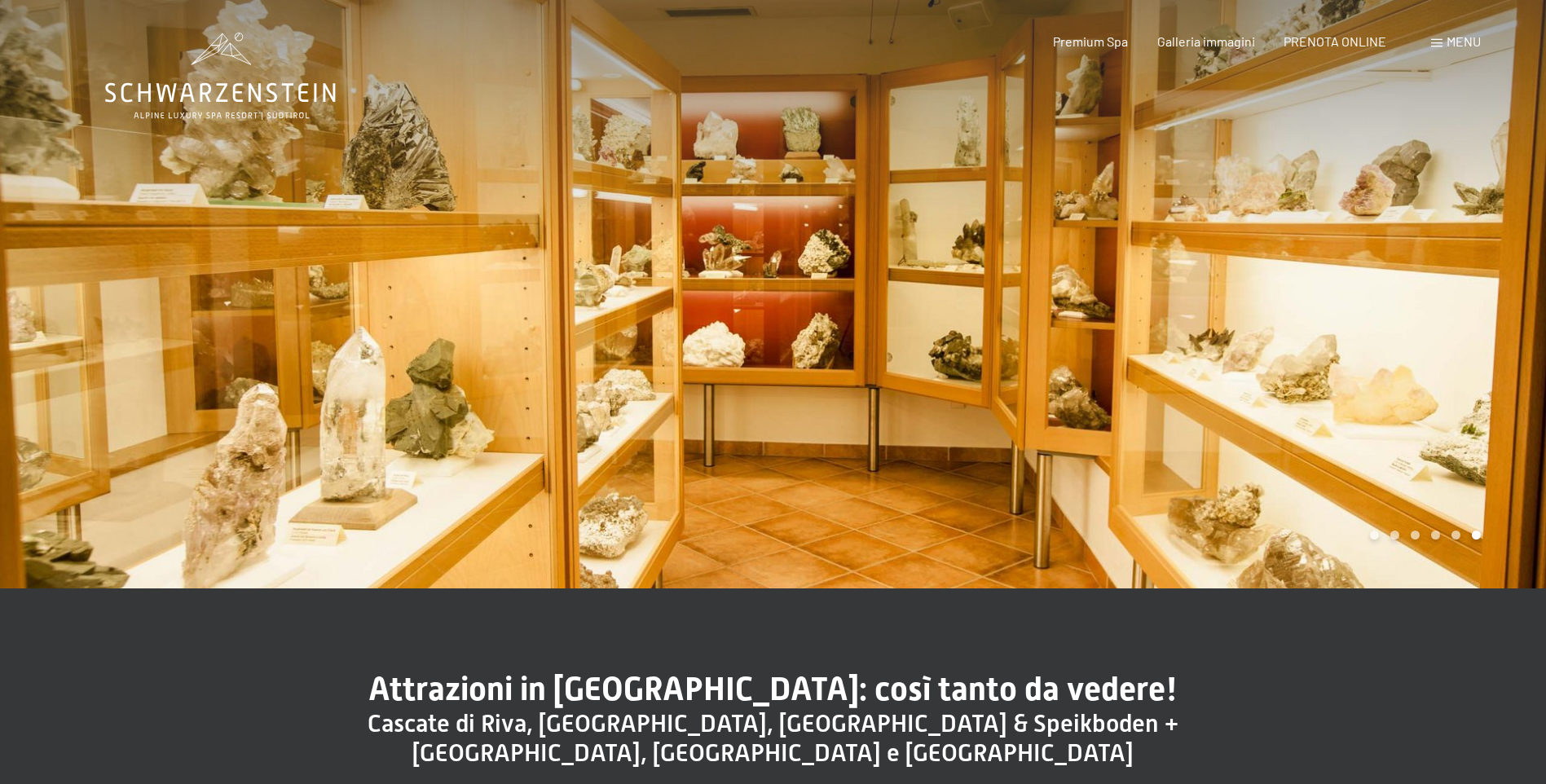
click at [1231, 312] on div at bounding box center [1160, 294] width 773 height 589
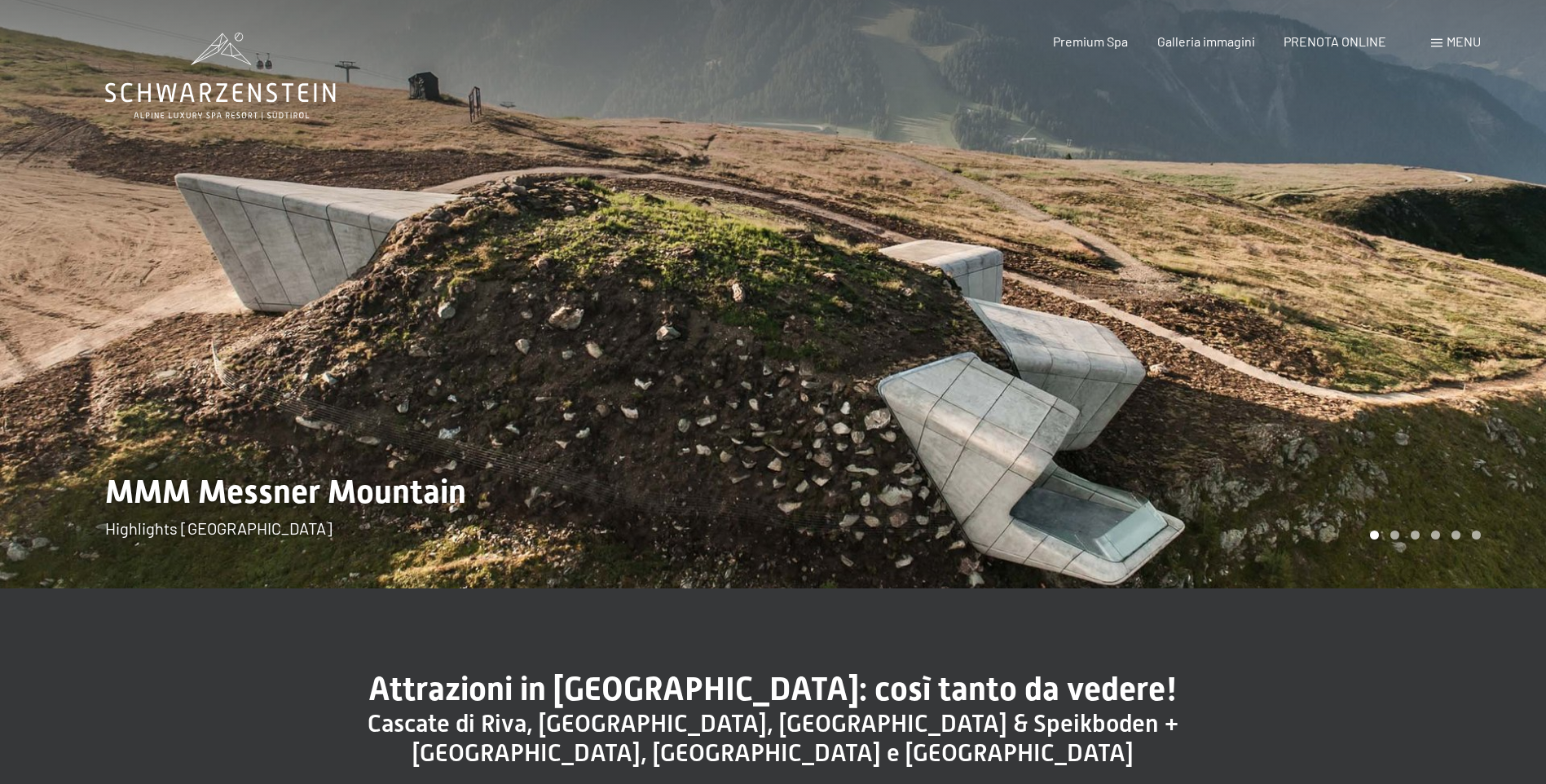
click at [1231, 312] on div at bounding box center [1160, 294] width 773 height 589
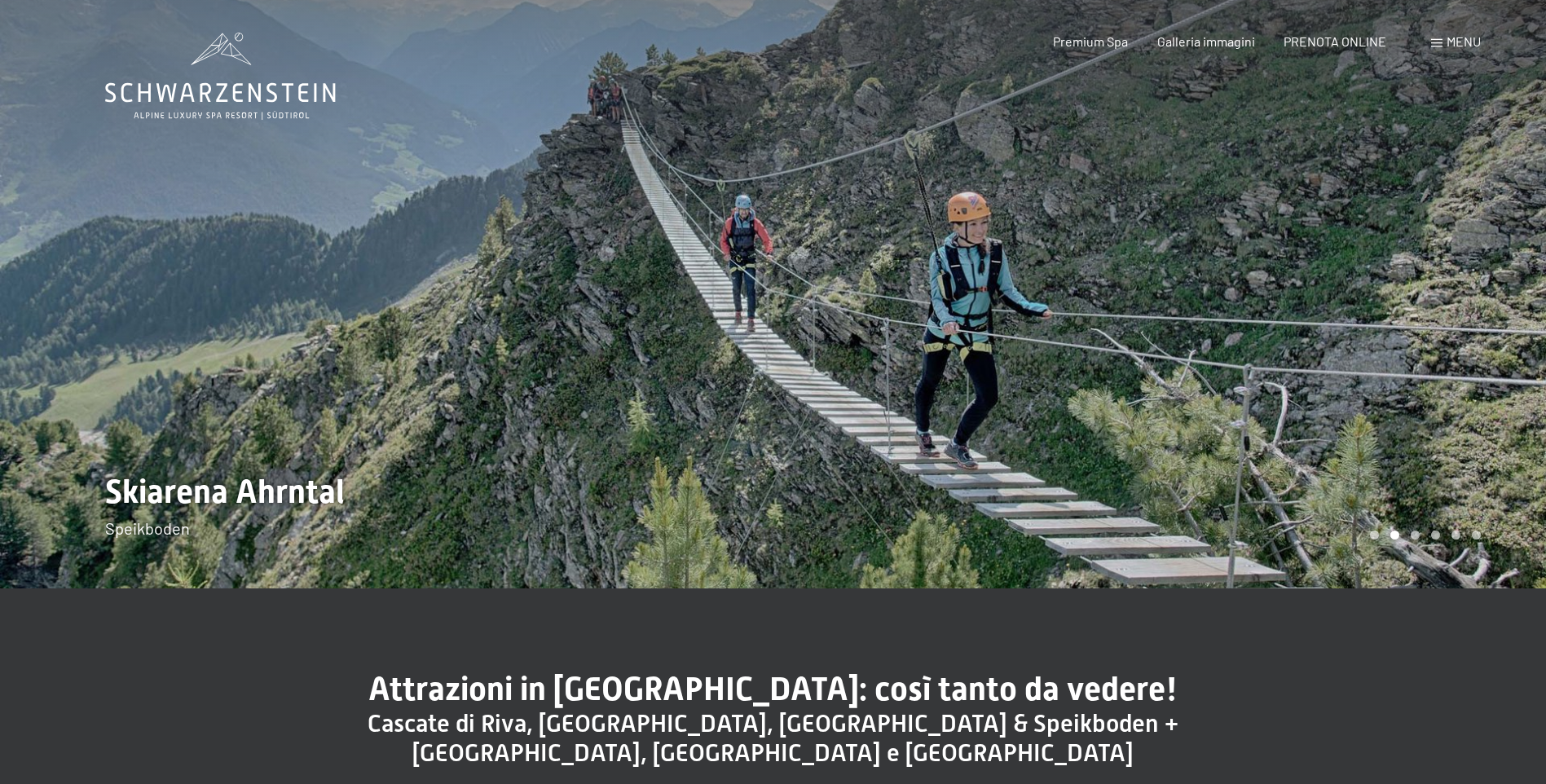
drag, startPoint x: 1231, startPoint y: 312, endPoint x: 1216, endPoint y: 536, distance: 224.5
click at [1216, 536] on div at bounding box center [1160, 294] width 773 height 589
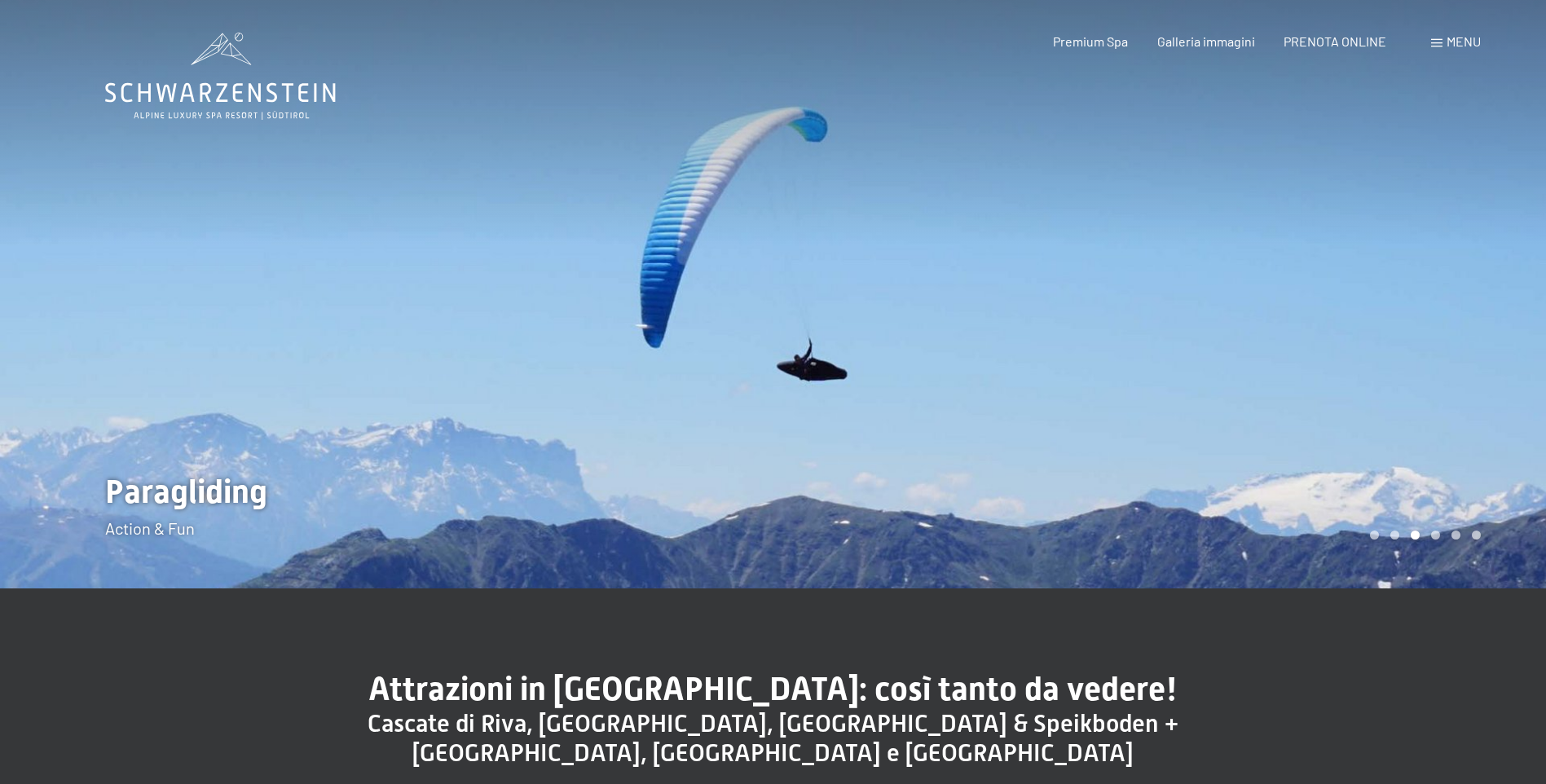
click at [65, 293] on div at bounding box center [386, 294] width 773 height 589
